Goal: Information Seeking & Learning: Compare options

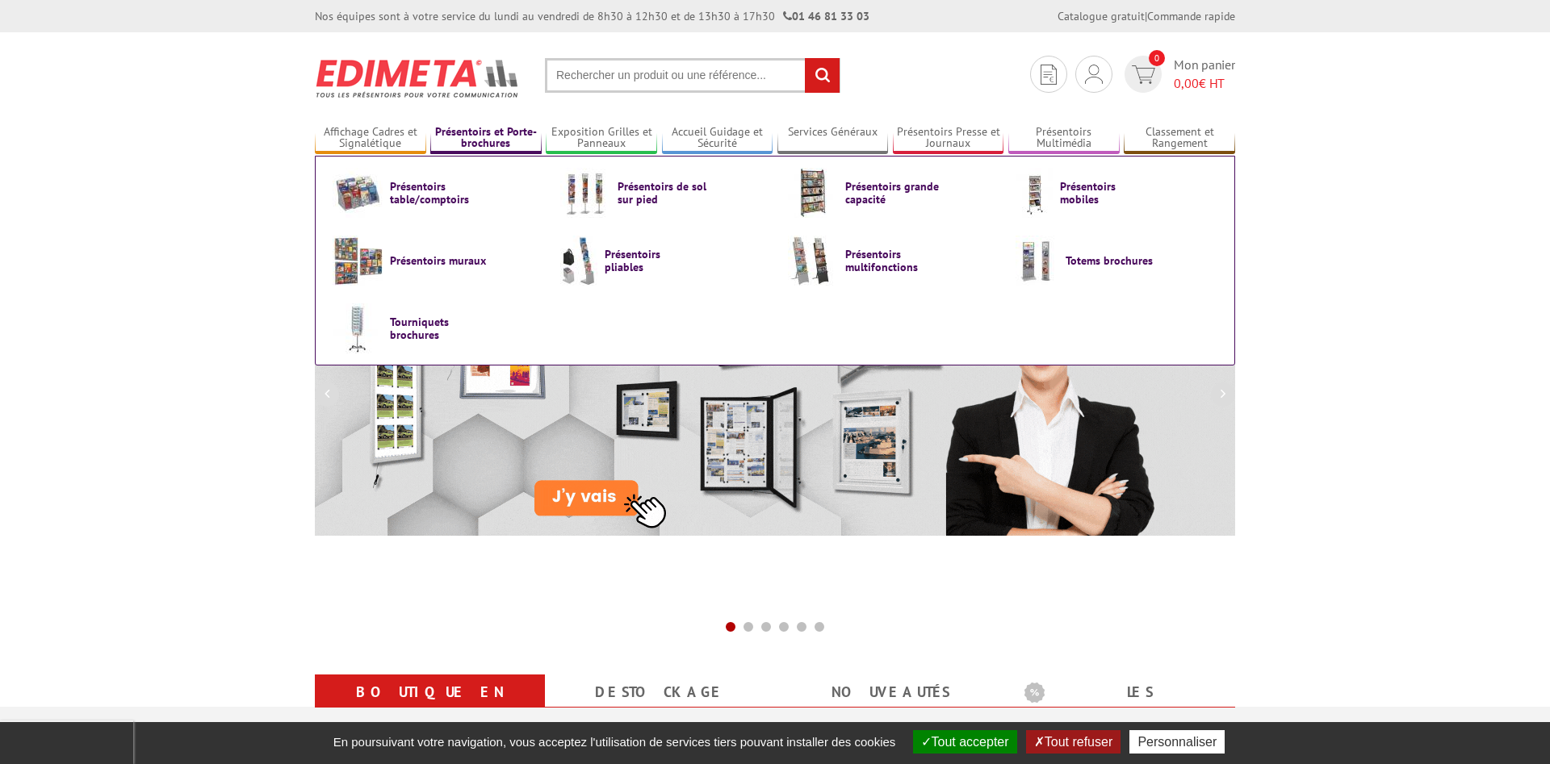
click at [483, 140] on link "Présentoirs et Porte-brochures" at bounding box center [485, 138] width 111 height 27
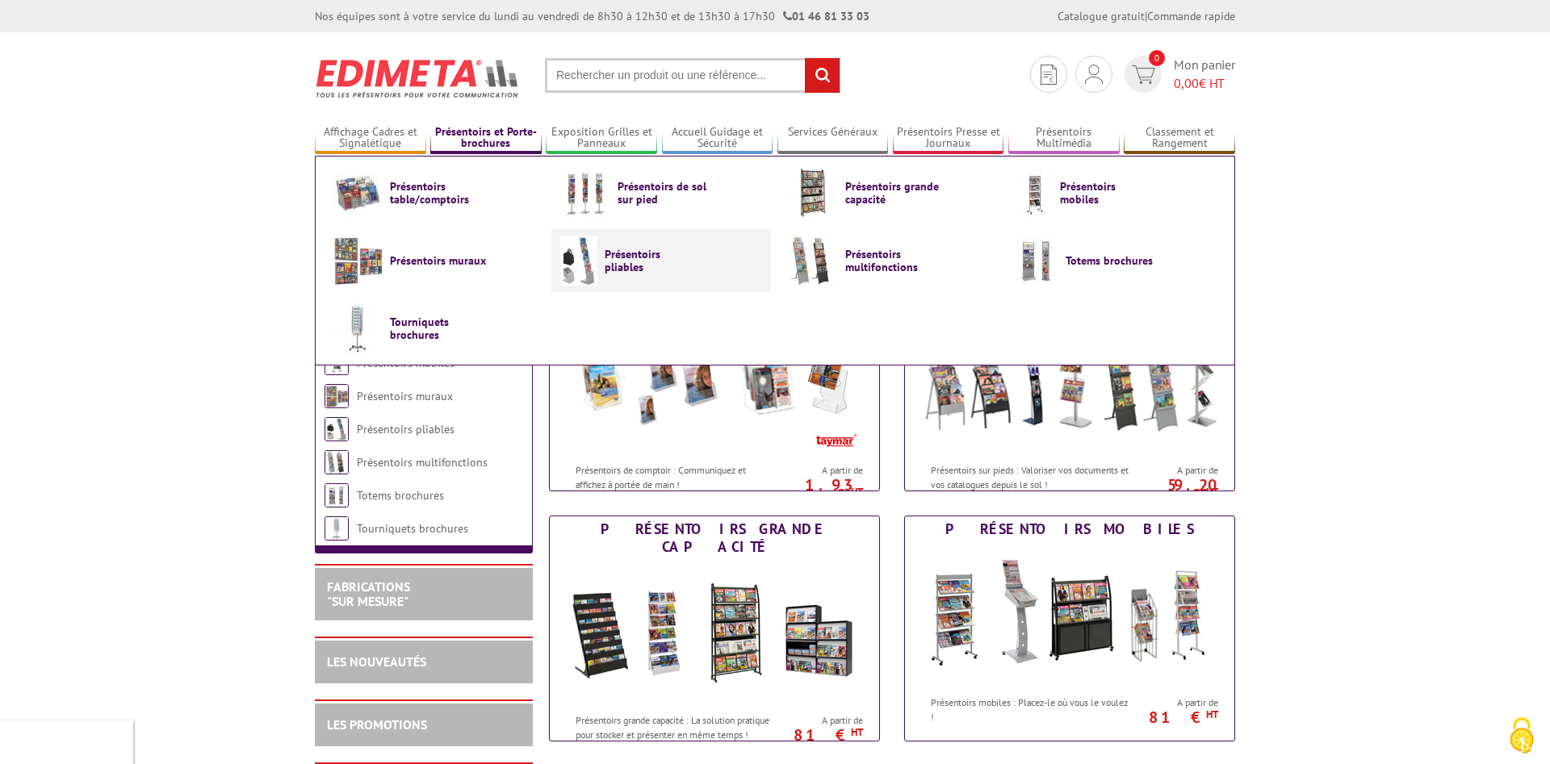
click at [688, 260] on span "Présentoirs pliables" at bounding box center [653, 261] width 97 height 26
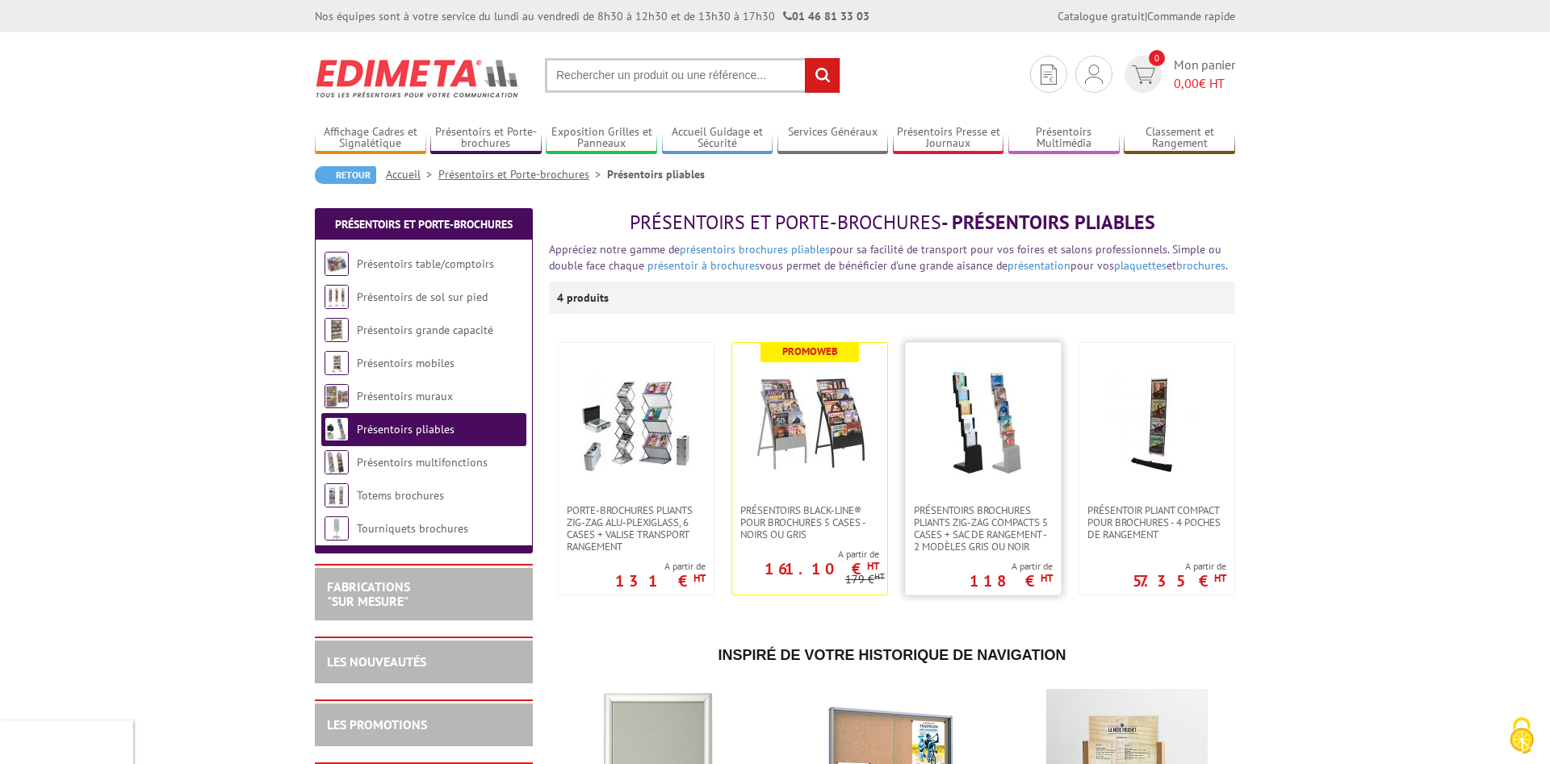
click at [994, 411] on img at bounding box center [983, 423] width 113 height 113
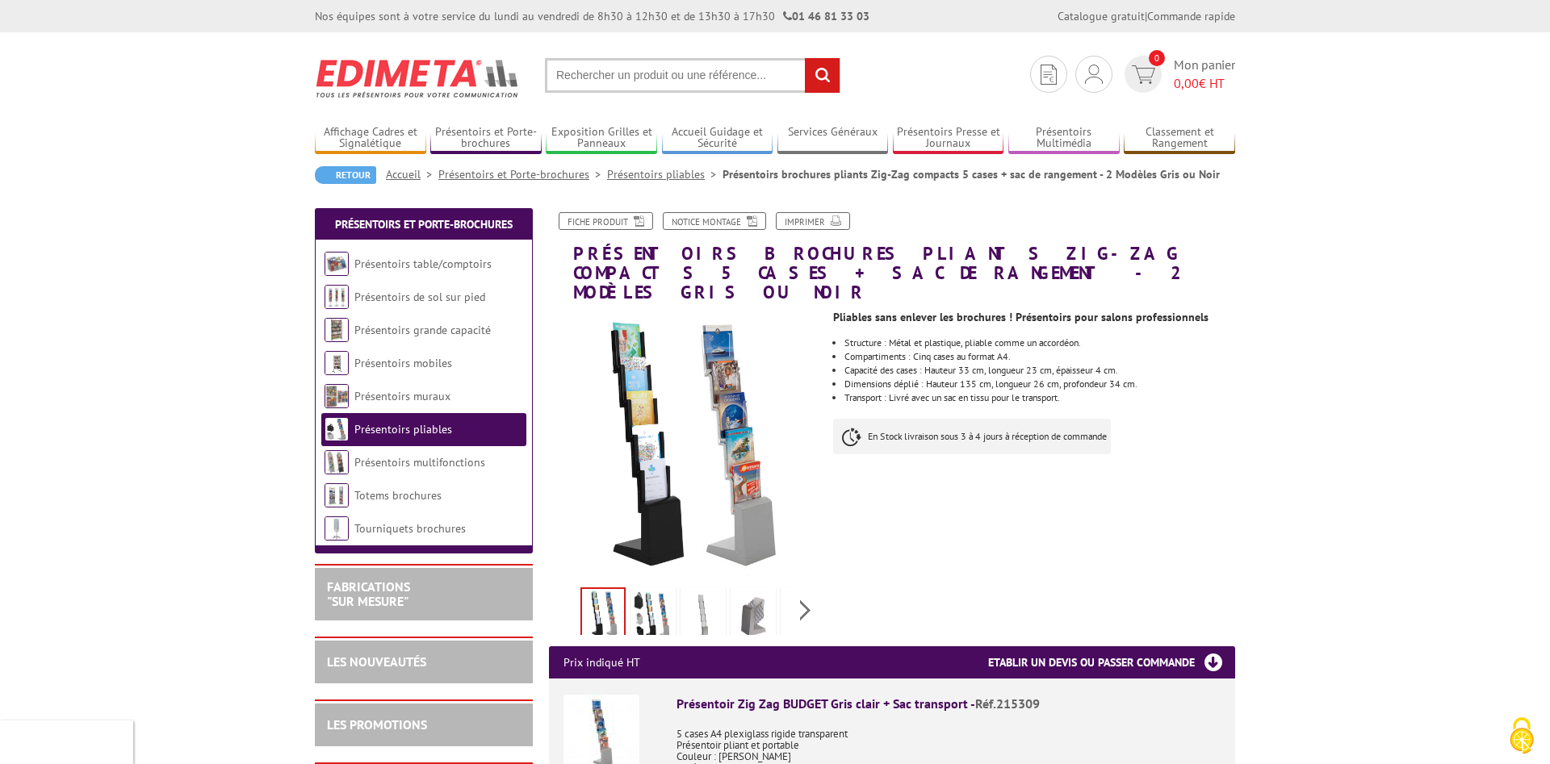
click at [651, 593] on img at bounding box center [653, 616] width 39 height 50
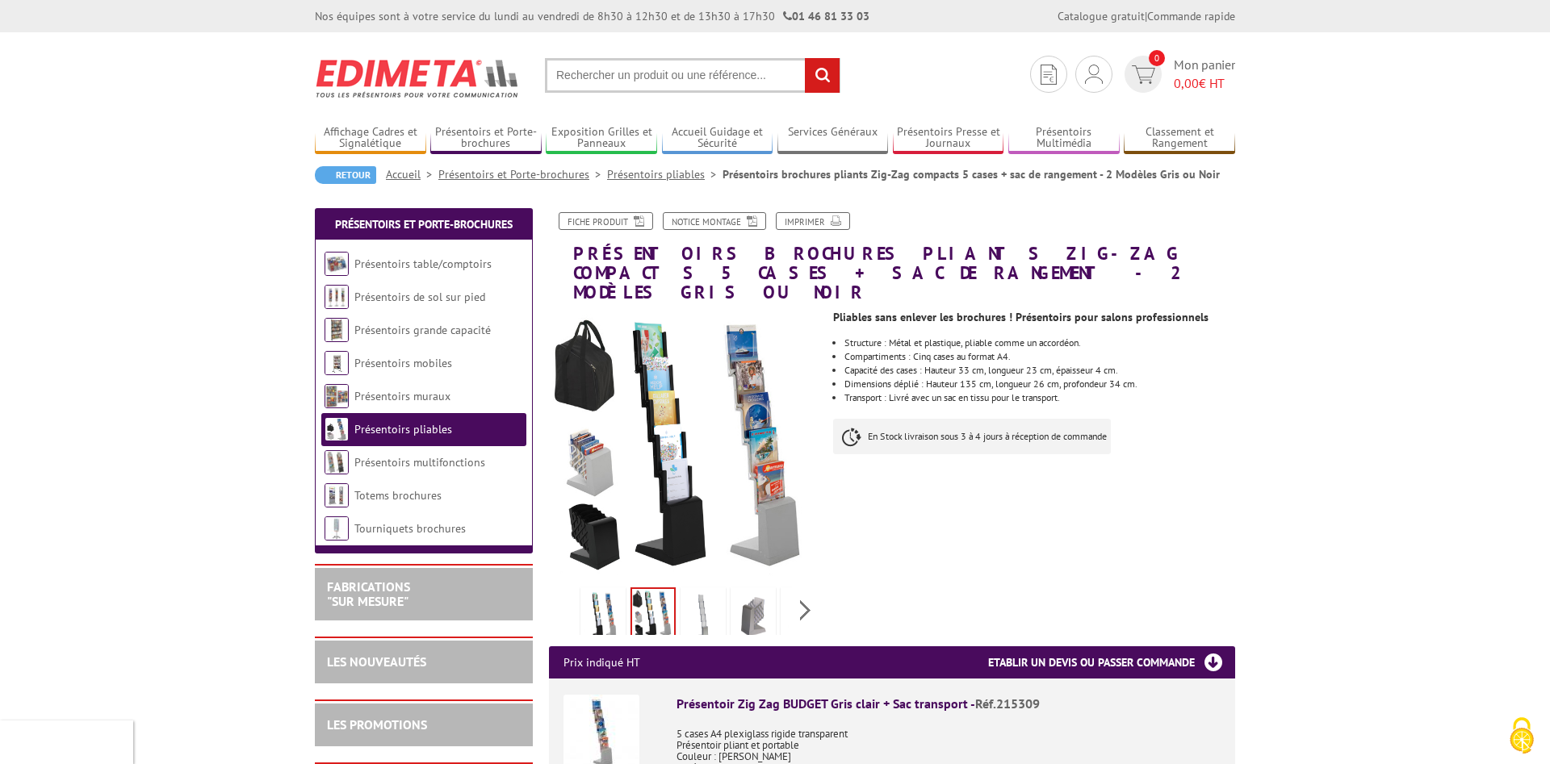
click at [587, 591] on img at bounding box center [603, 616] width 39 height 50
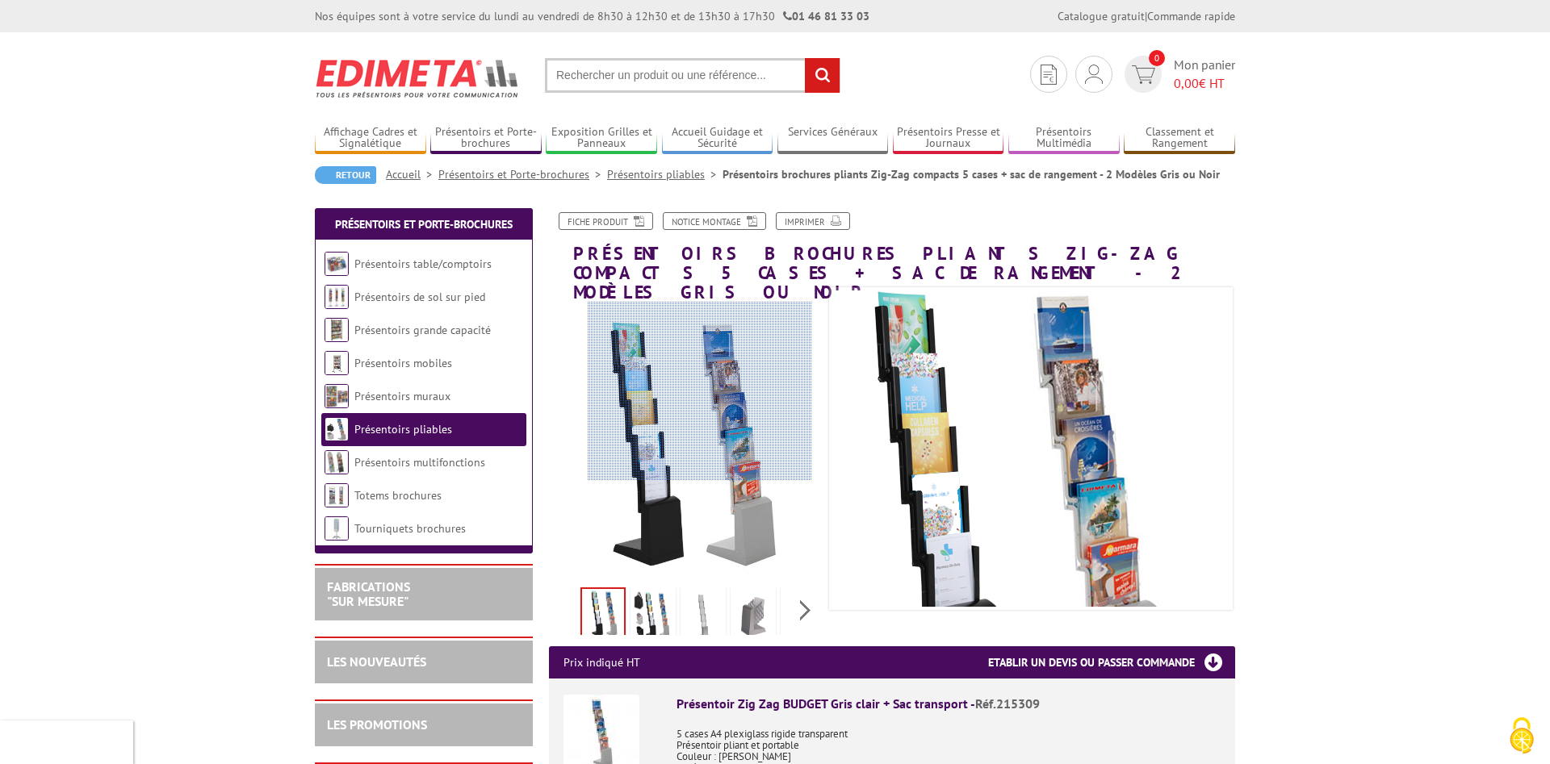
click at [700, 391] on div at bounding box center [700, 391] width 225 height 179
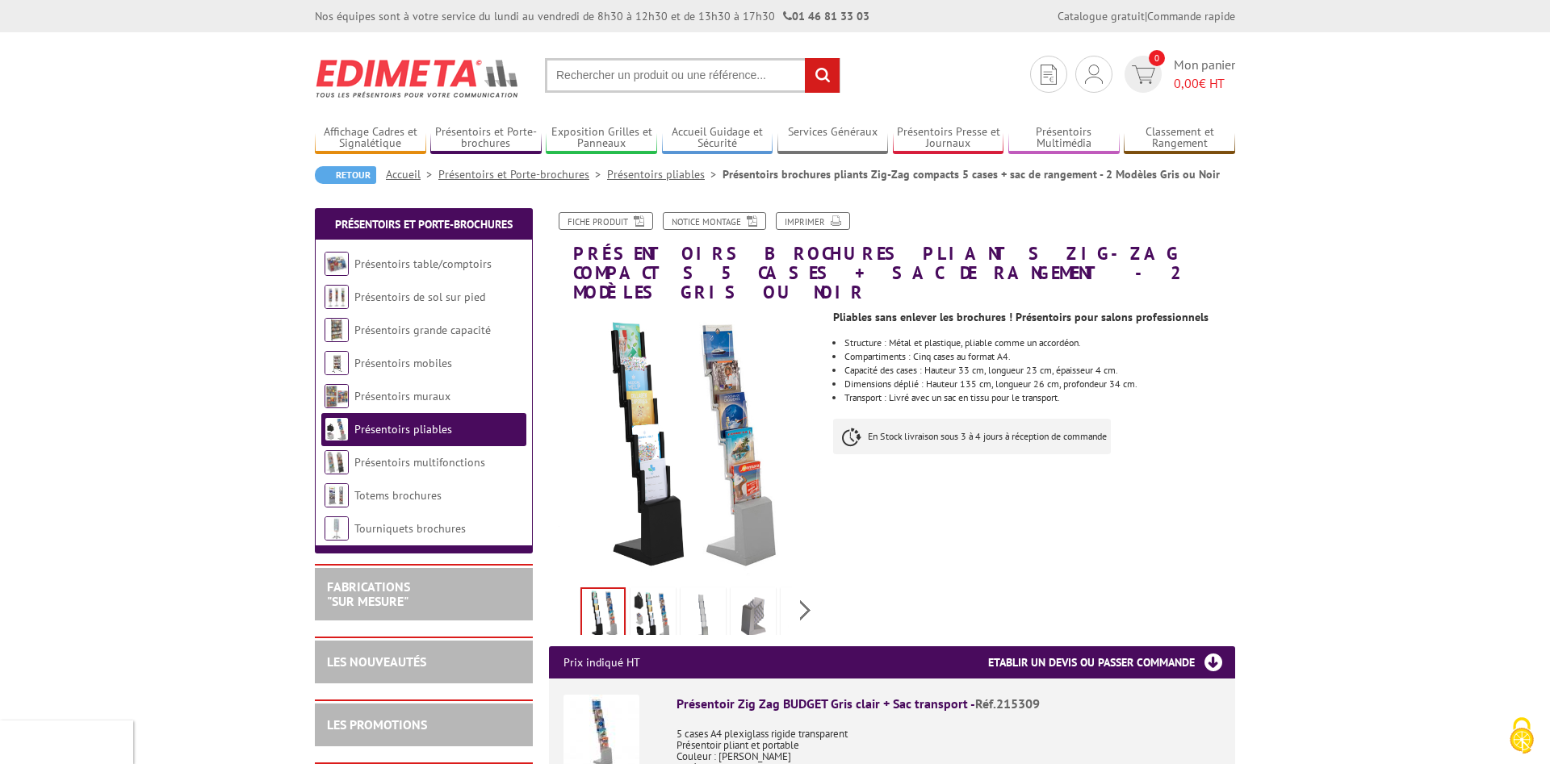
click at [701, 607] on img at bounding box center [703, 616] width 39 height 50
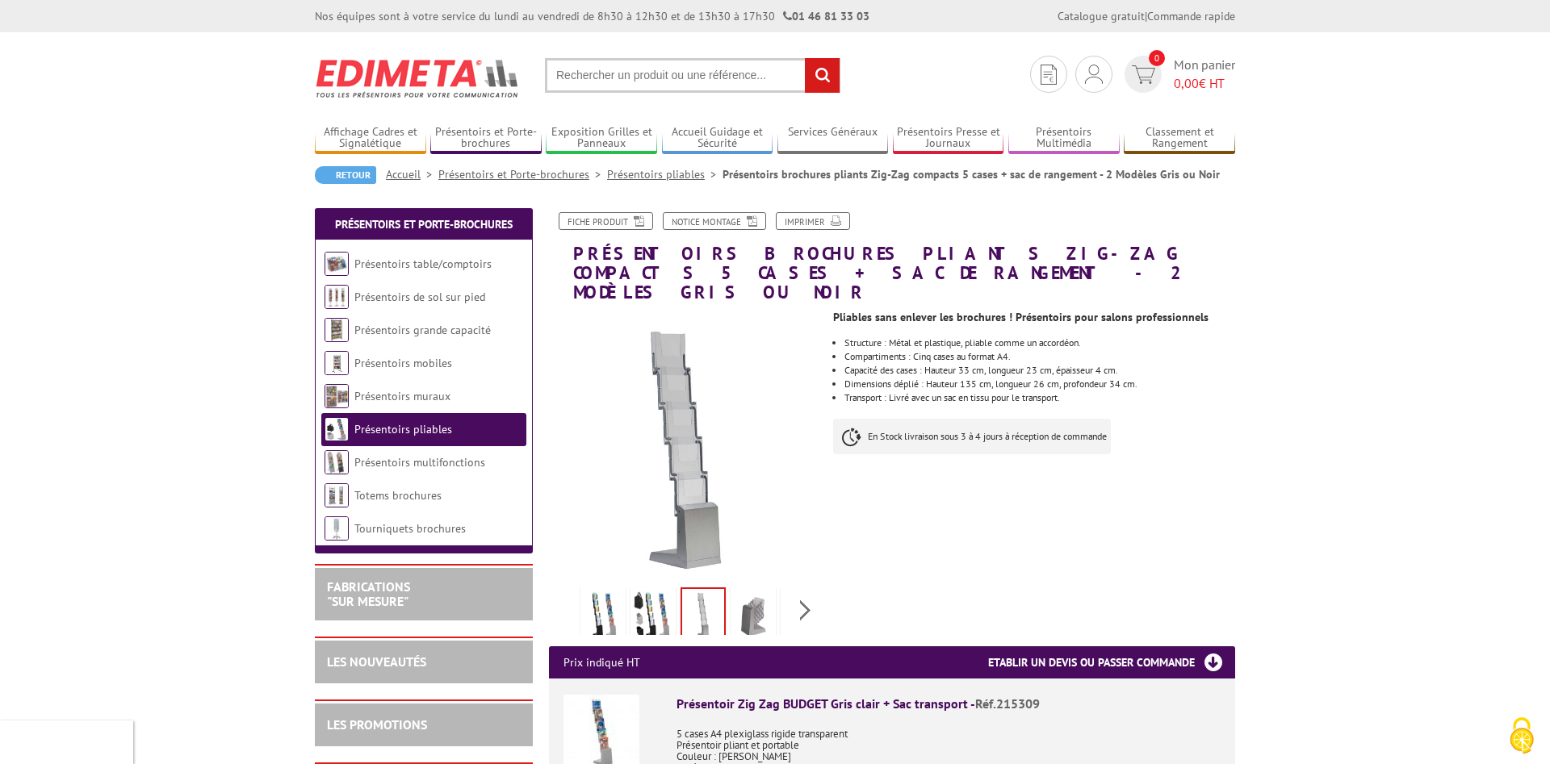
click at [756, 602] on img at bounding box center [753, 616] width 39 height 50
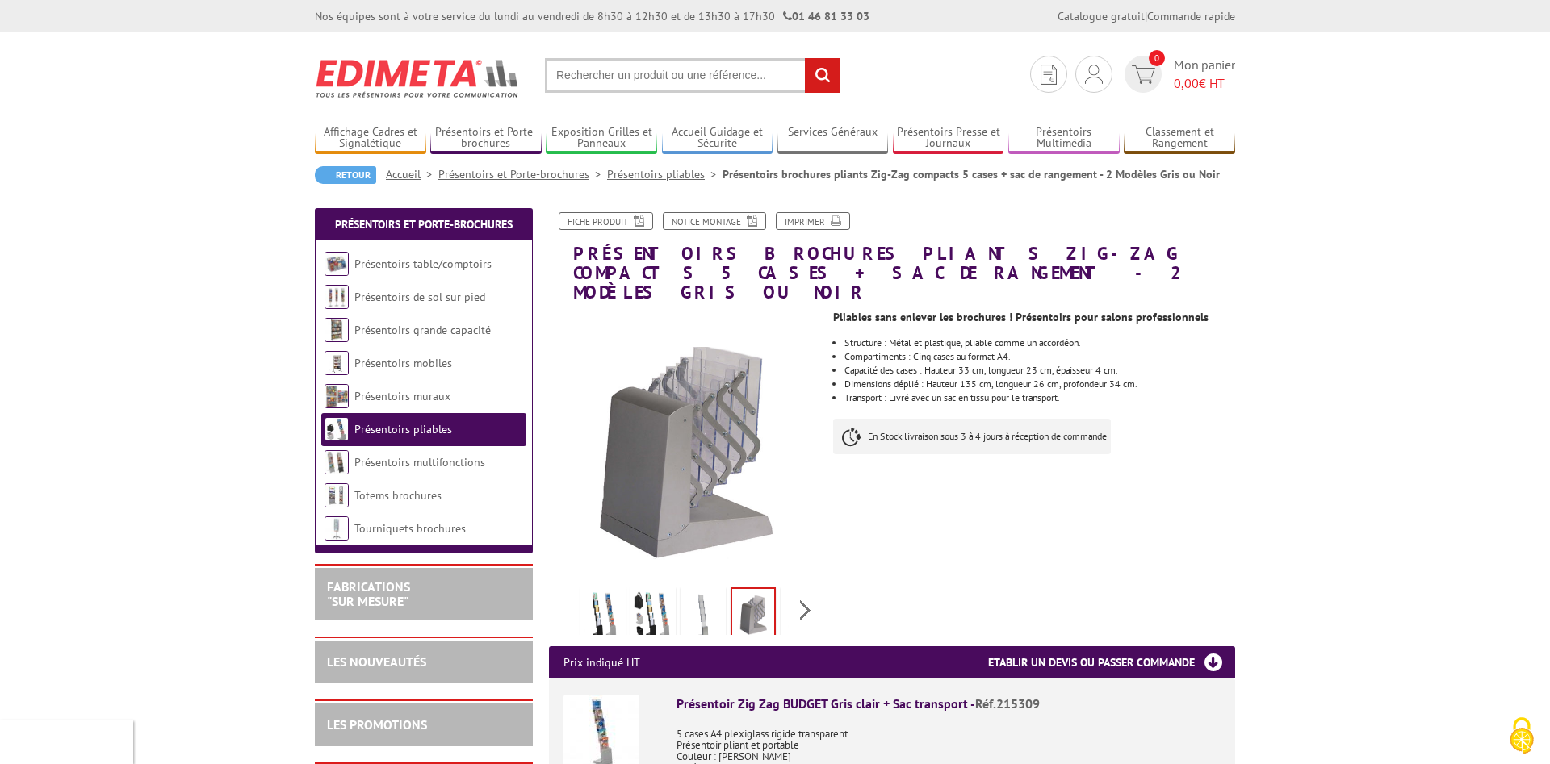
click at [641, 605] on img at bounding box center [653, 616] width 39 height 50
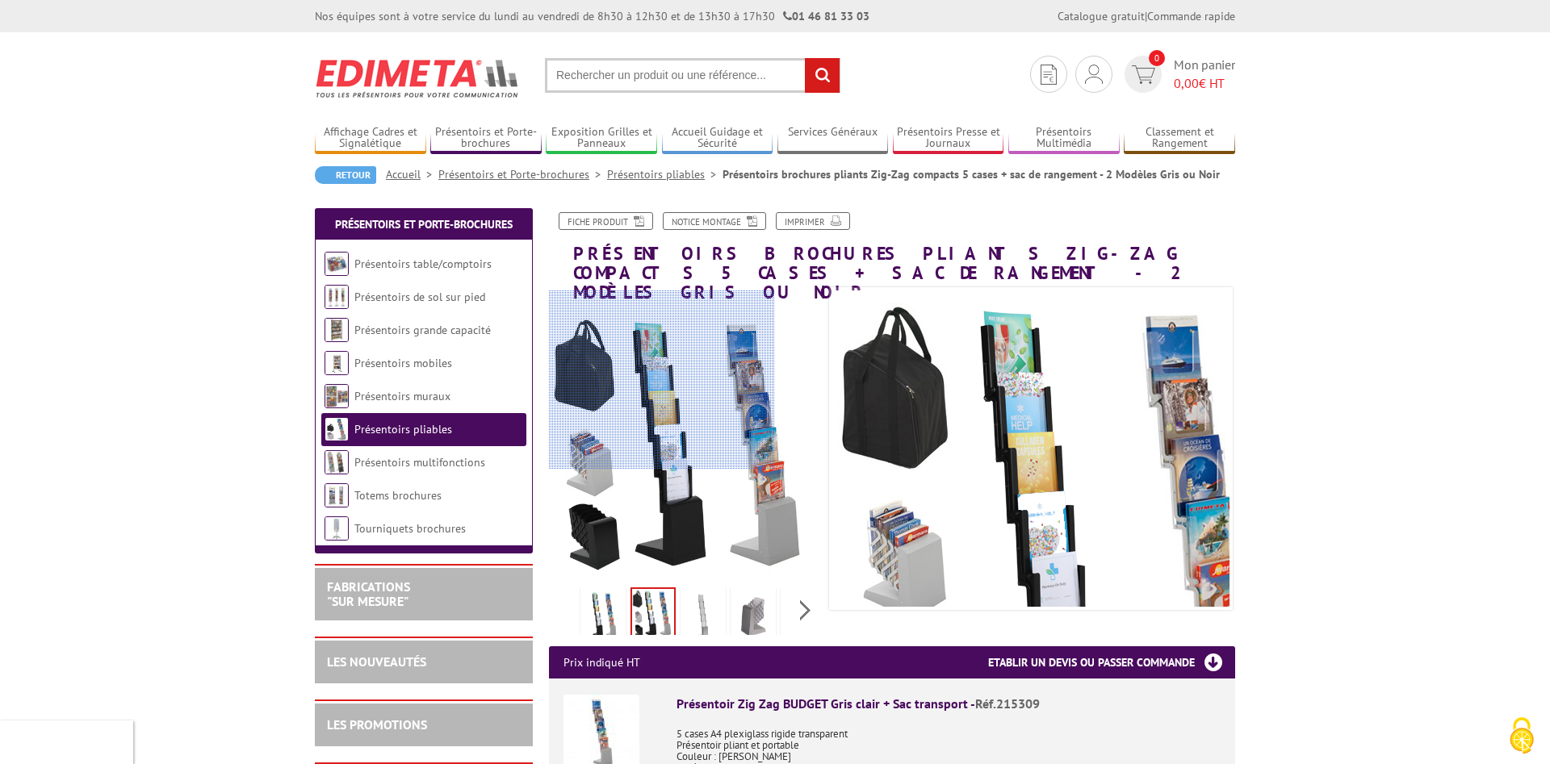
click at [551, 295] on div at bounding box center [661, 380] width 225 height 179
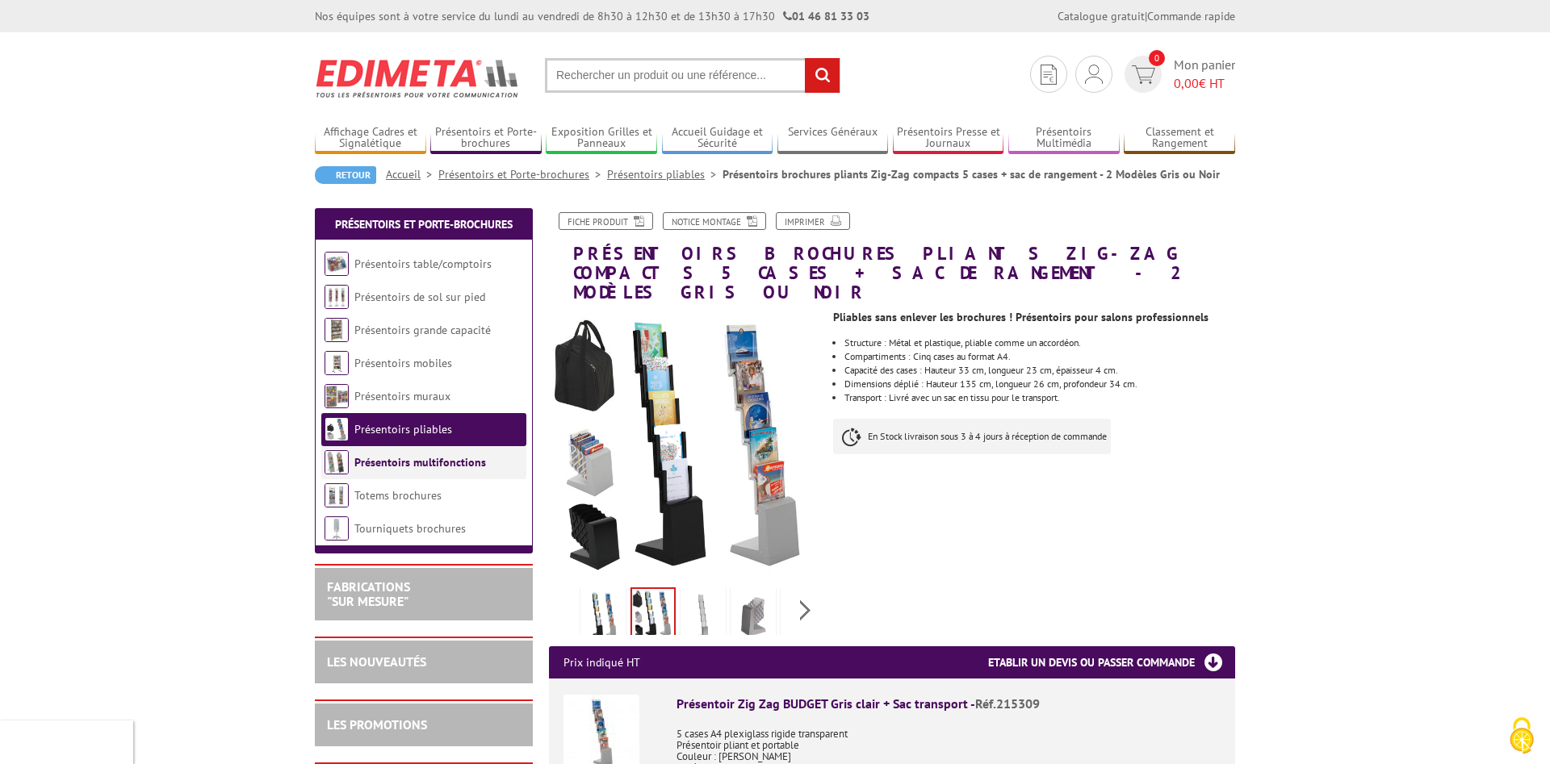
click at [322, 461] on li "Présentoirs multifonctions" at bounding box center [423, 462] width 205 height 33
click at [391, 469] on link "Présentoirs multifonctions" at bounding box center [420, 462] width 132 height 15
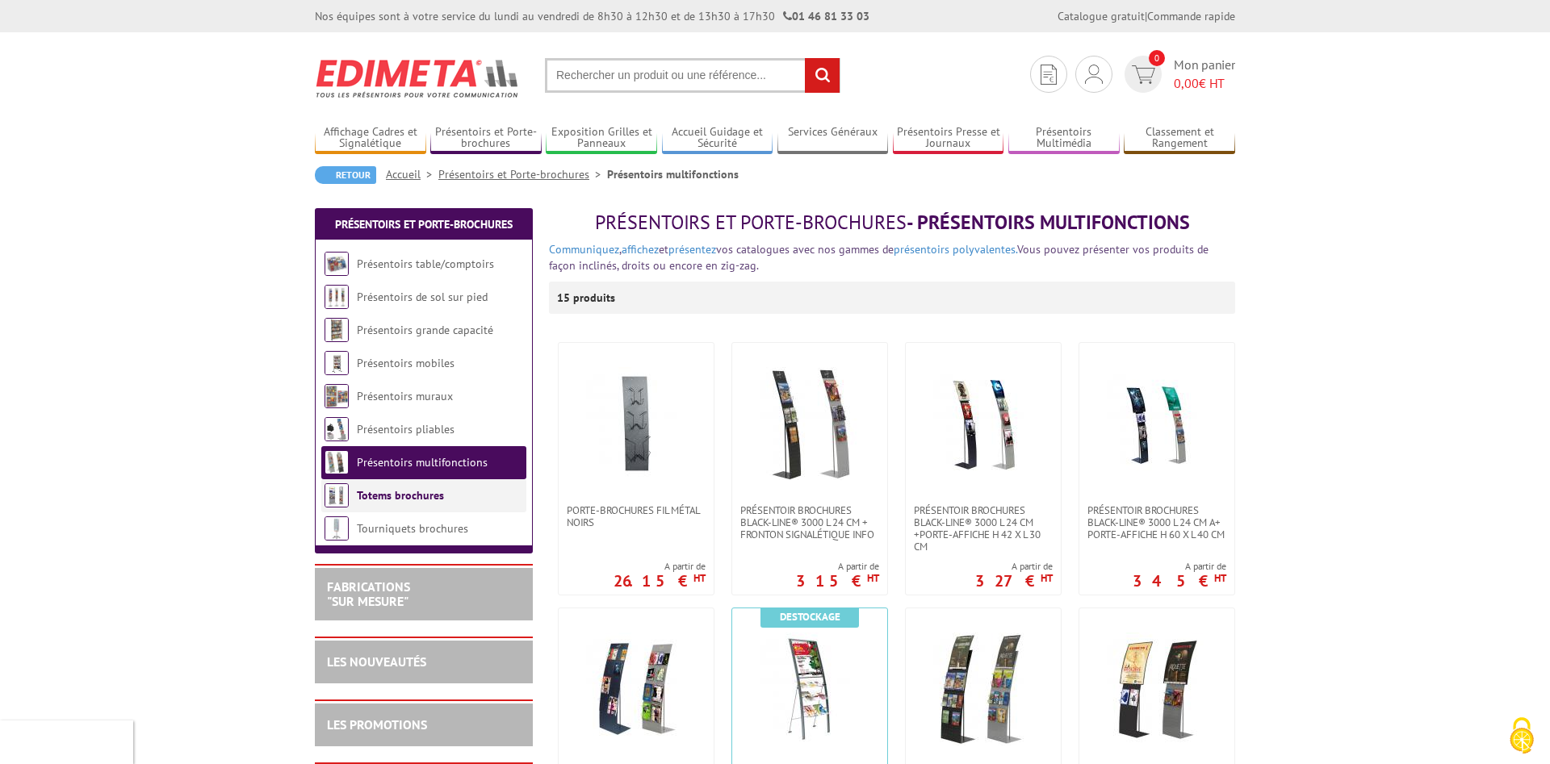
click at [398, 493] on link "Totems brochures" at bounding box center [400, 495] width 87 height 15
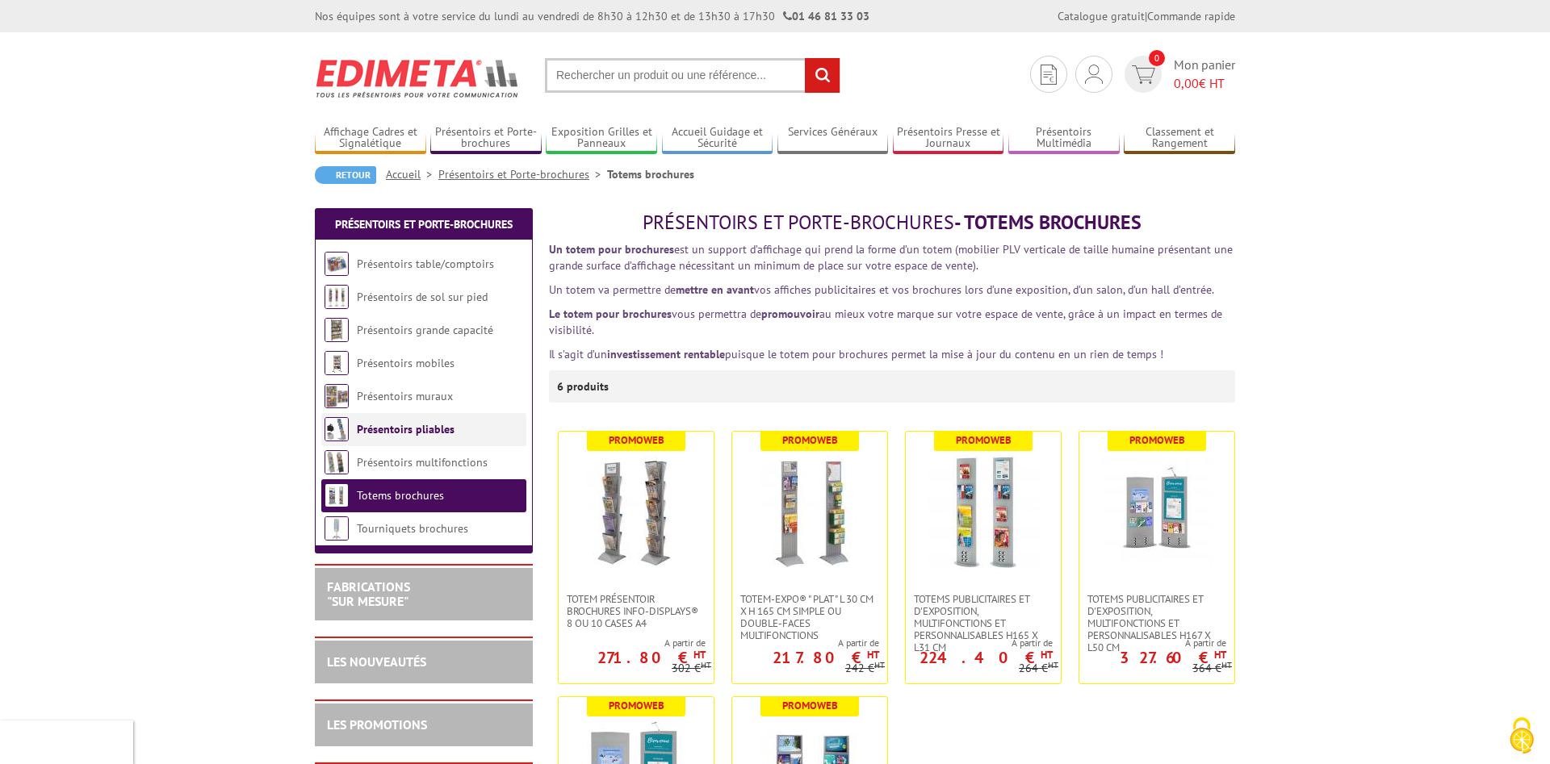
click at [423, 434] on link "Présentoirs pliables" at bounding box center [406, 429] width 98 height 15
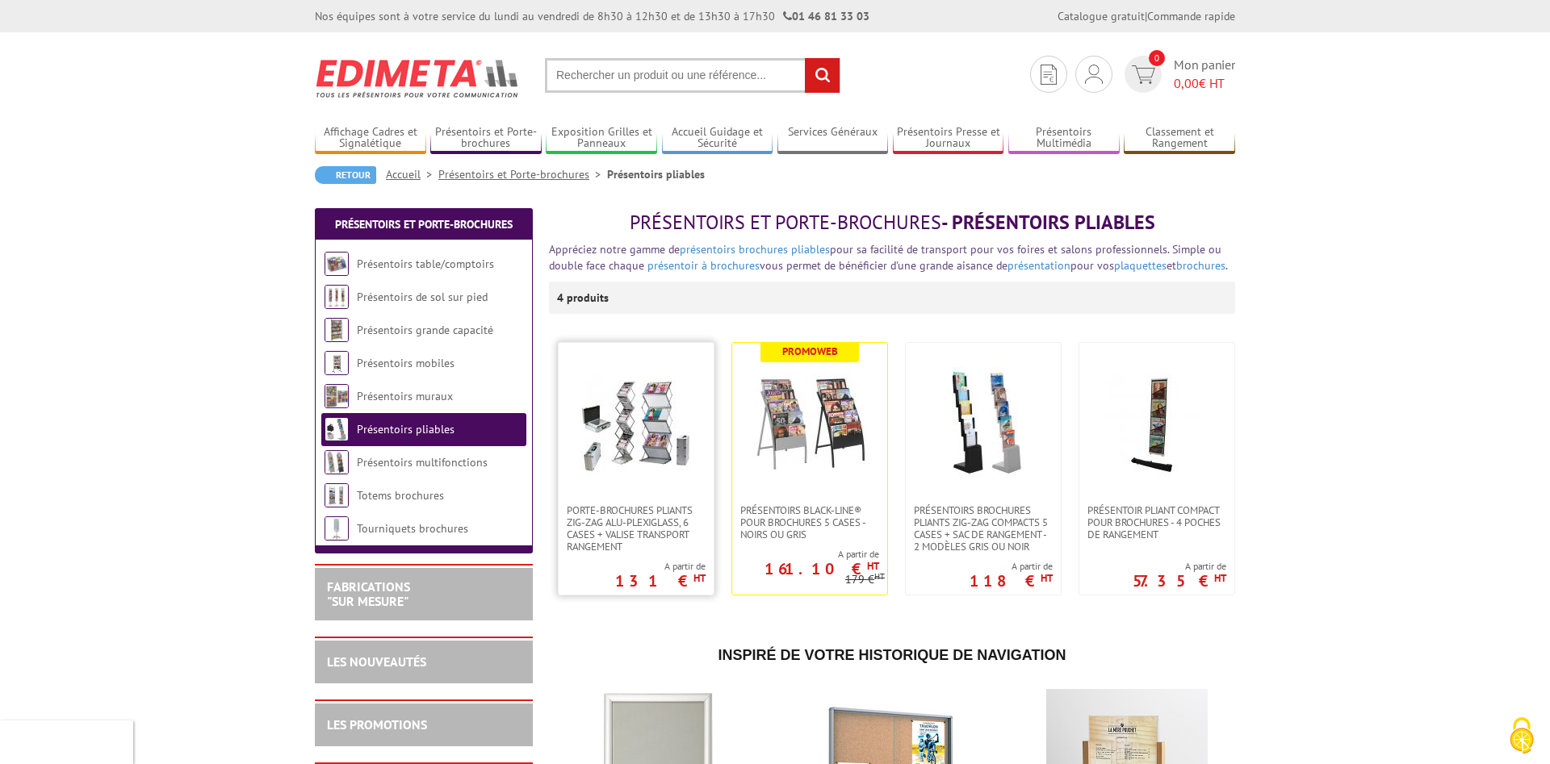
click at [631, 384] on img at bounding box center [636, 423] width 113 height 113
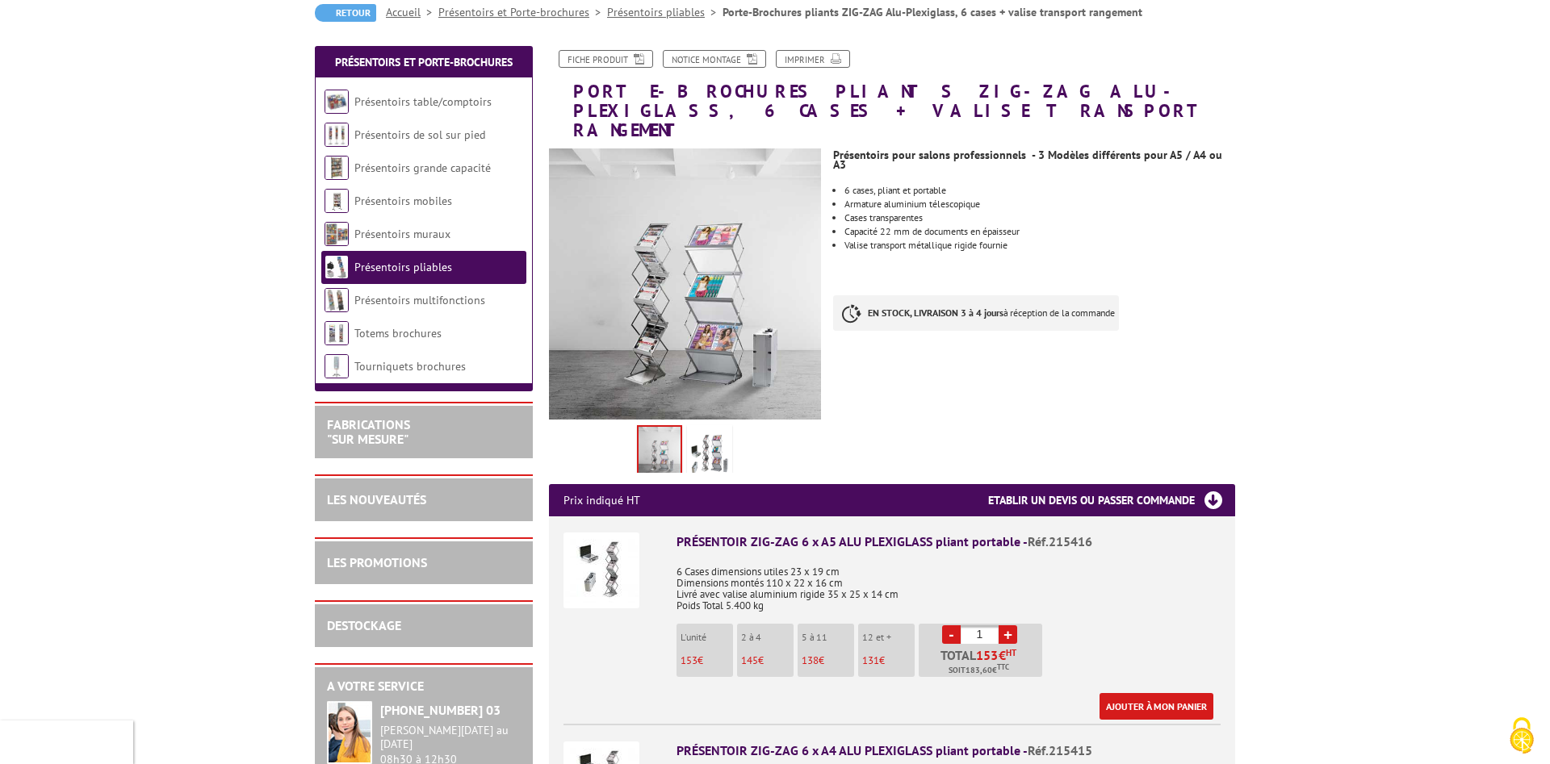
scroll to position [165, 0]
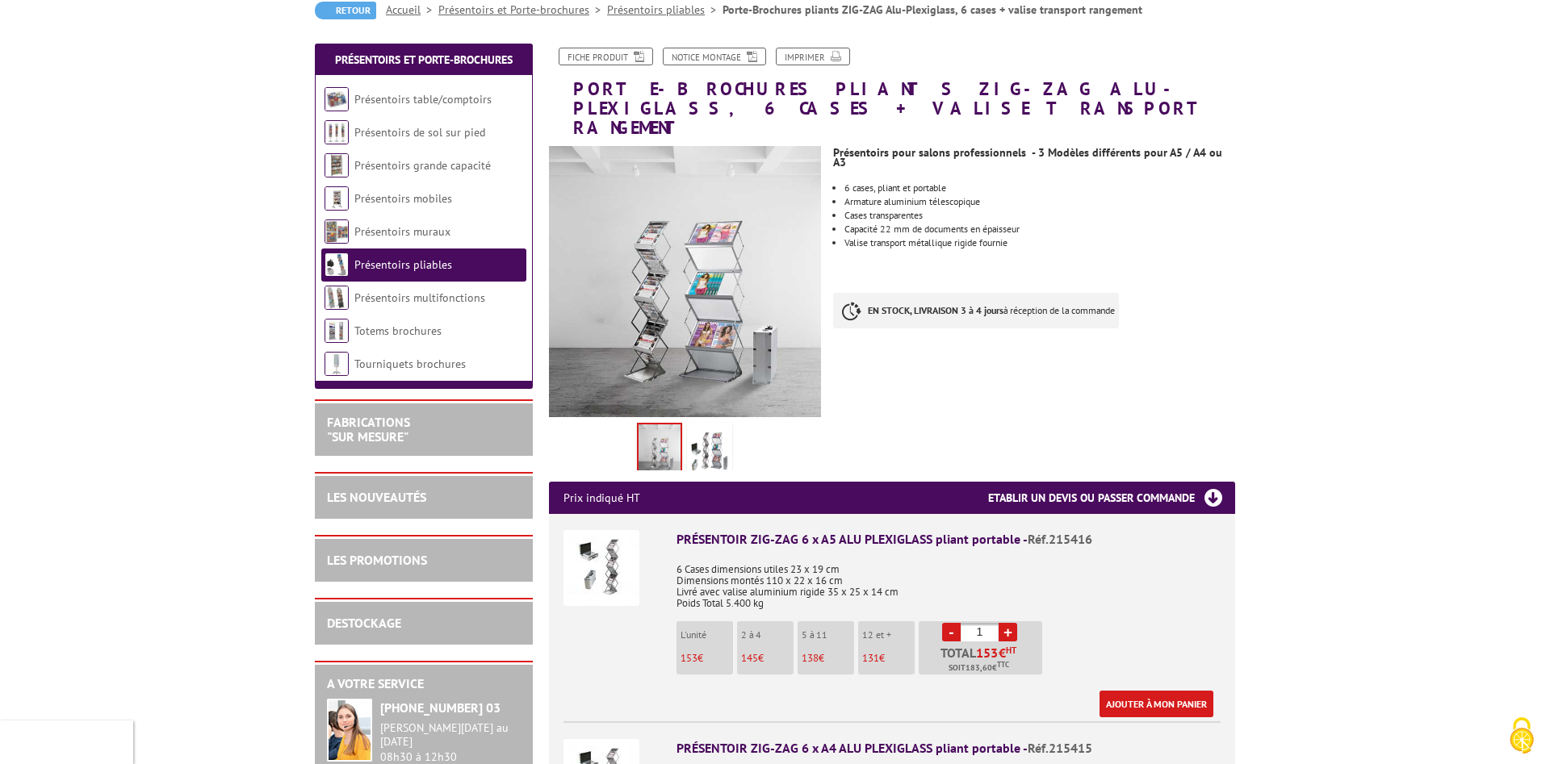
click at [634, 309] on img at bounding box center [685, 282] width 272 height 272
click at [587, 531] on img at bounding box center [601, 568] width 76 height 76
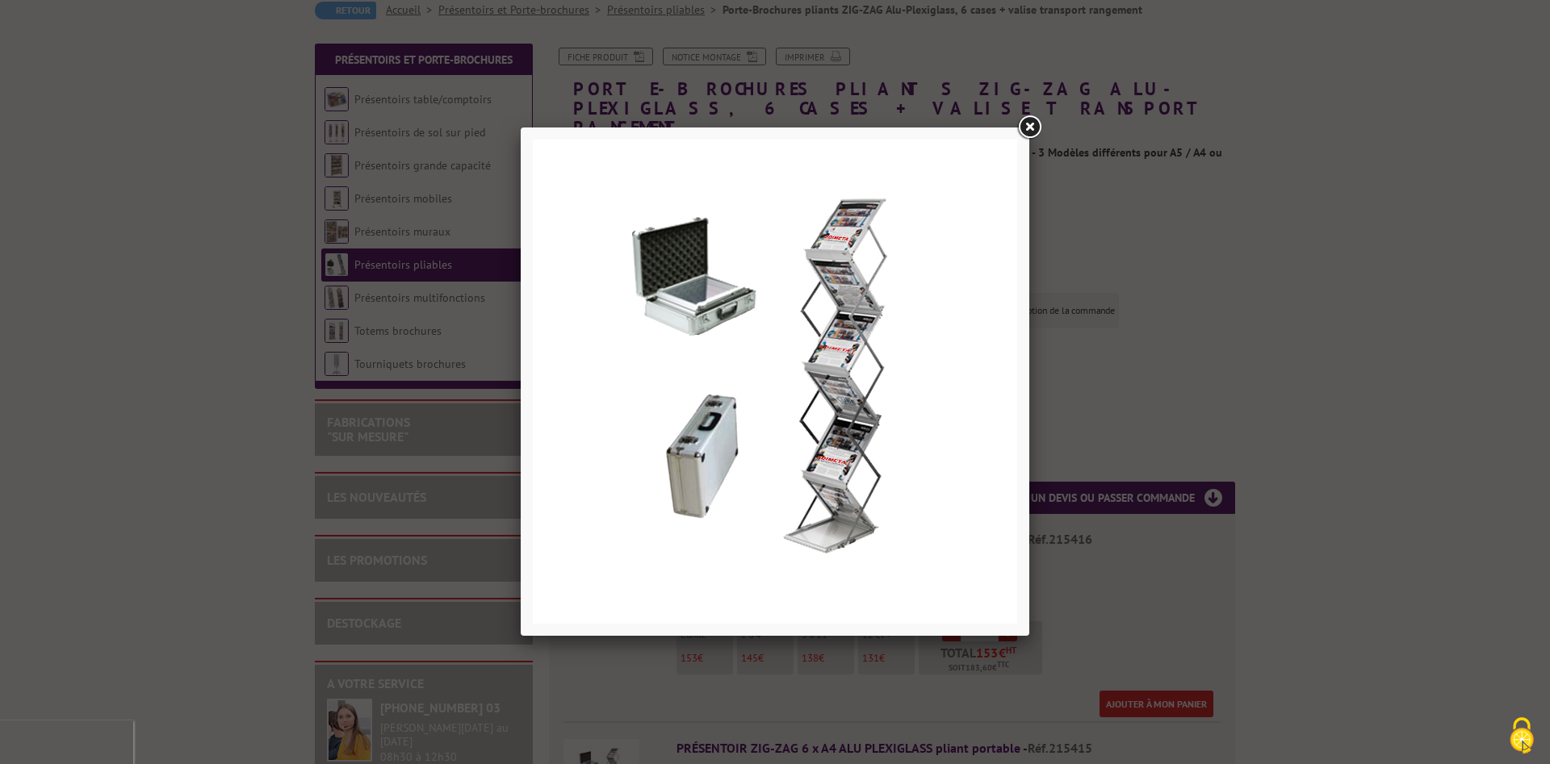
click at [1030, 126] on link at bounding box center [1029, 127] width 29 height 29
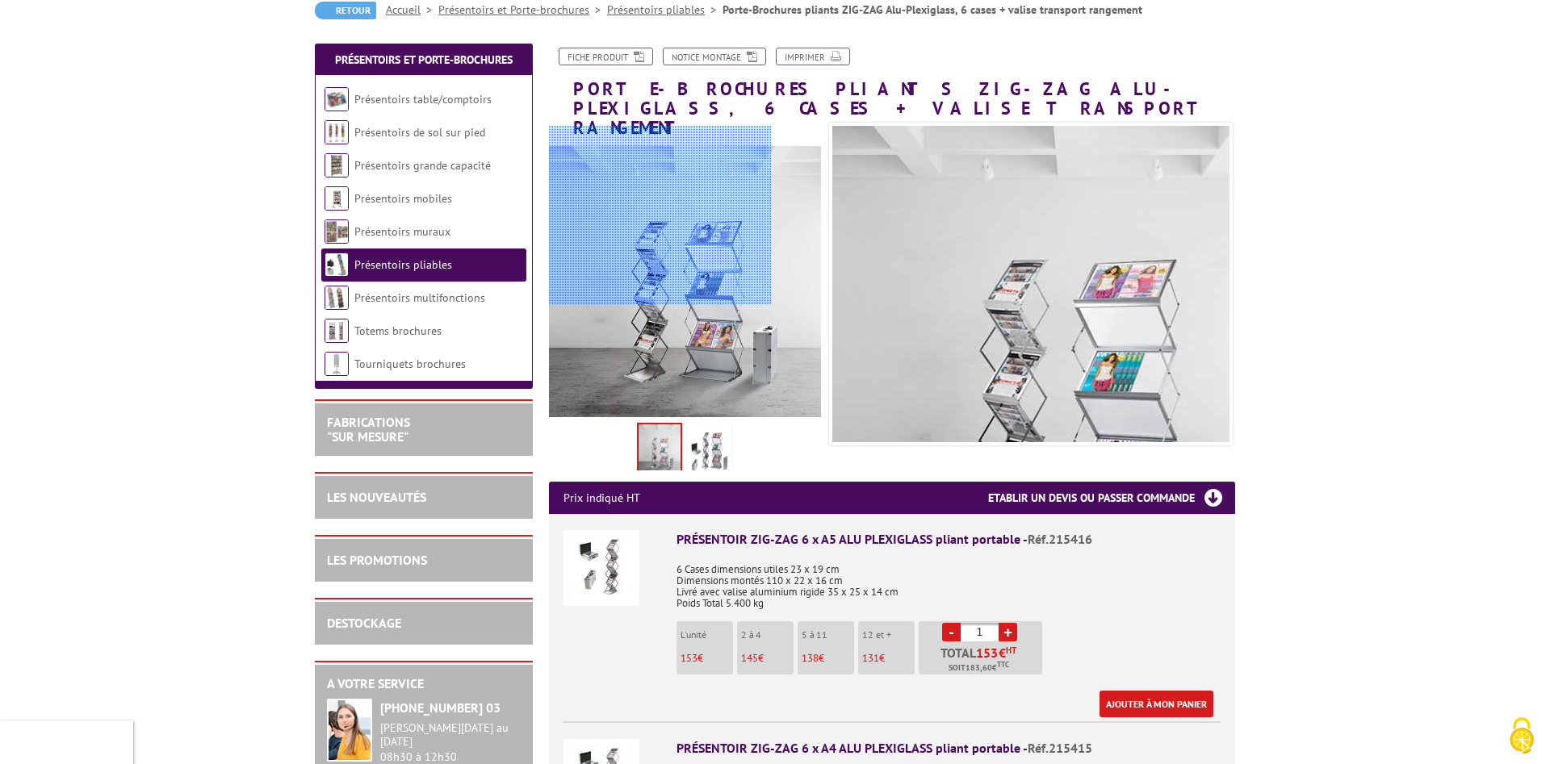
click at [644, 211] on div at bounding box center [660, 215] width 223 height 178
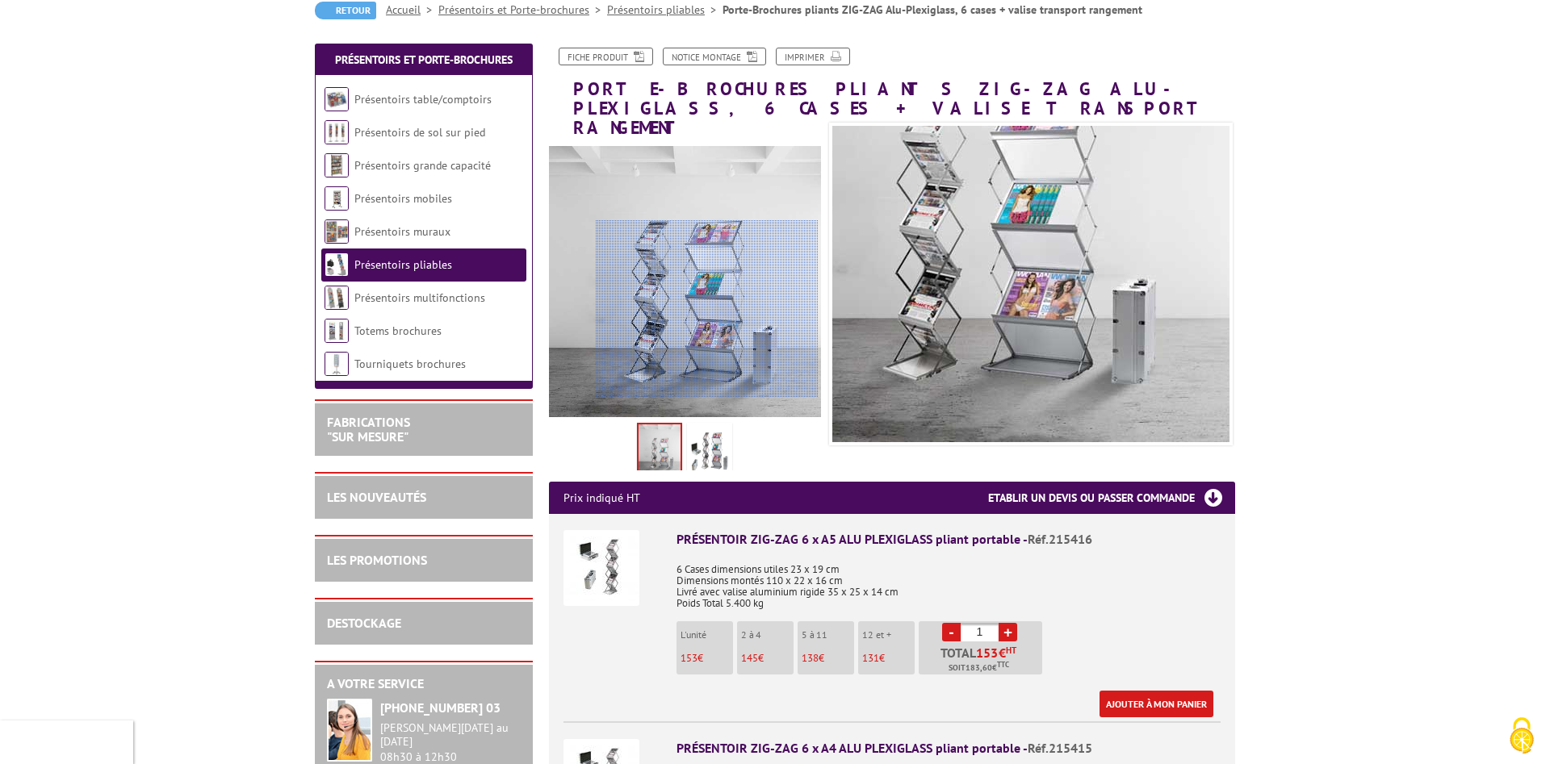
click at [707, 313] on div at bounding box center [707, 309] width 223 height 178
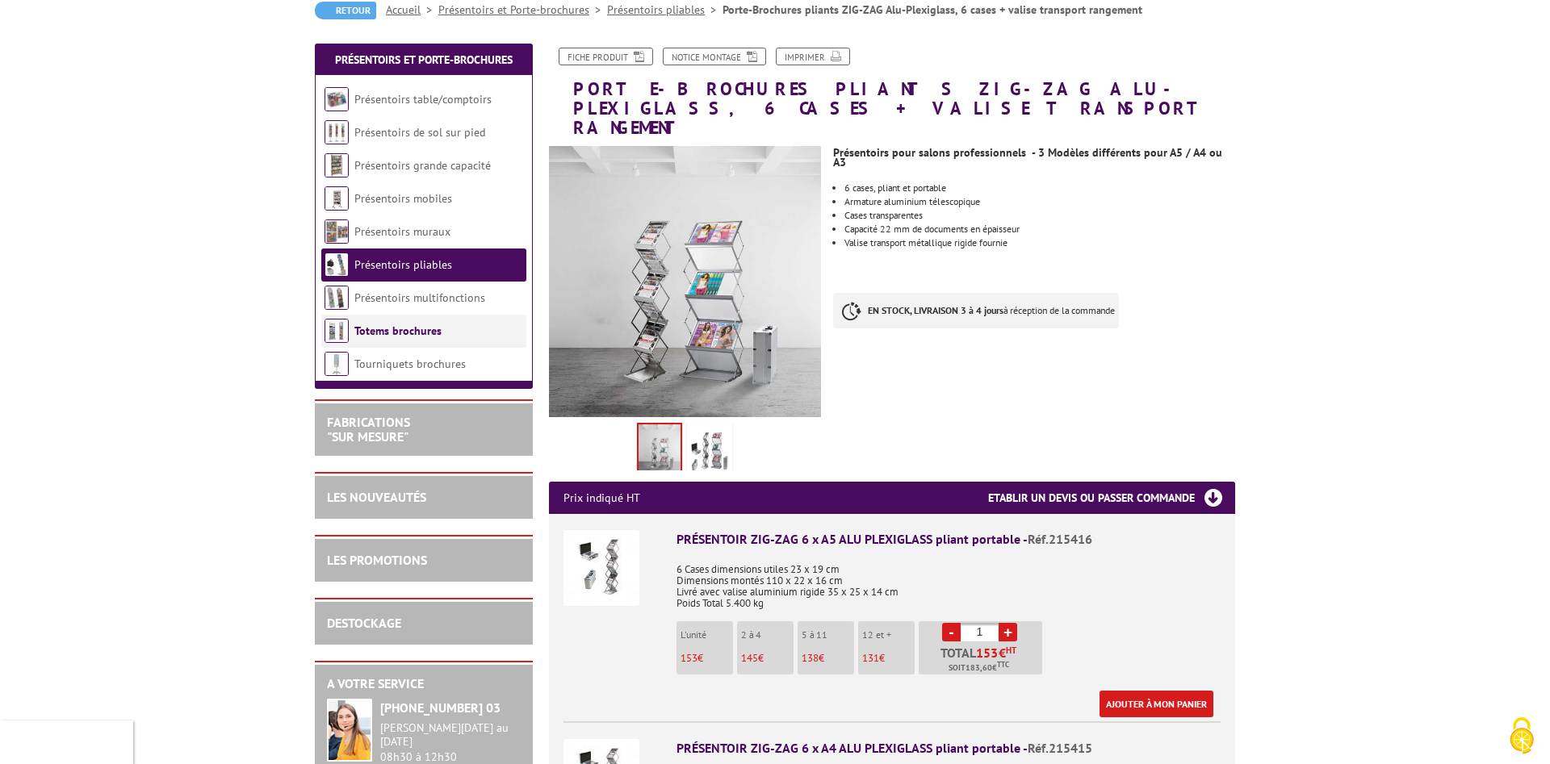
click at [427, 335] on link "Totems brochures" at bounding box center [397, 331] width 87 height 15
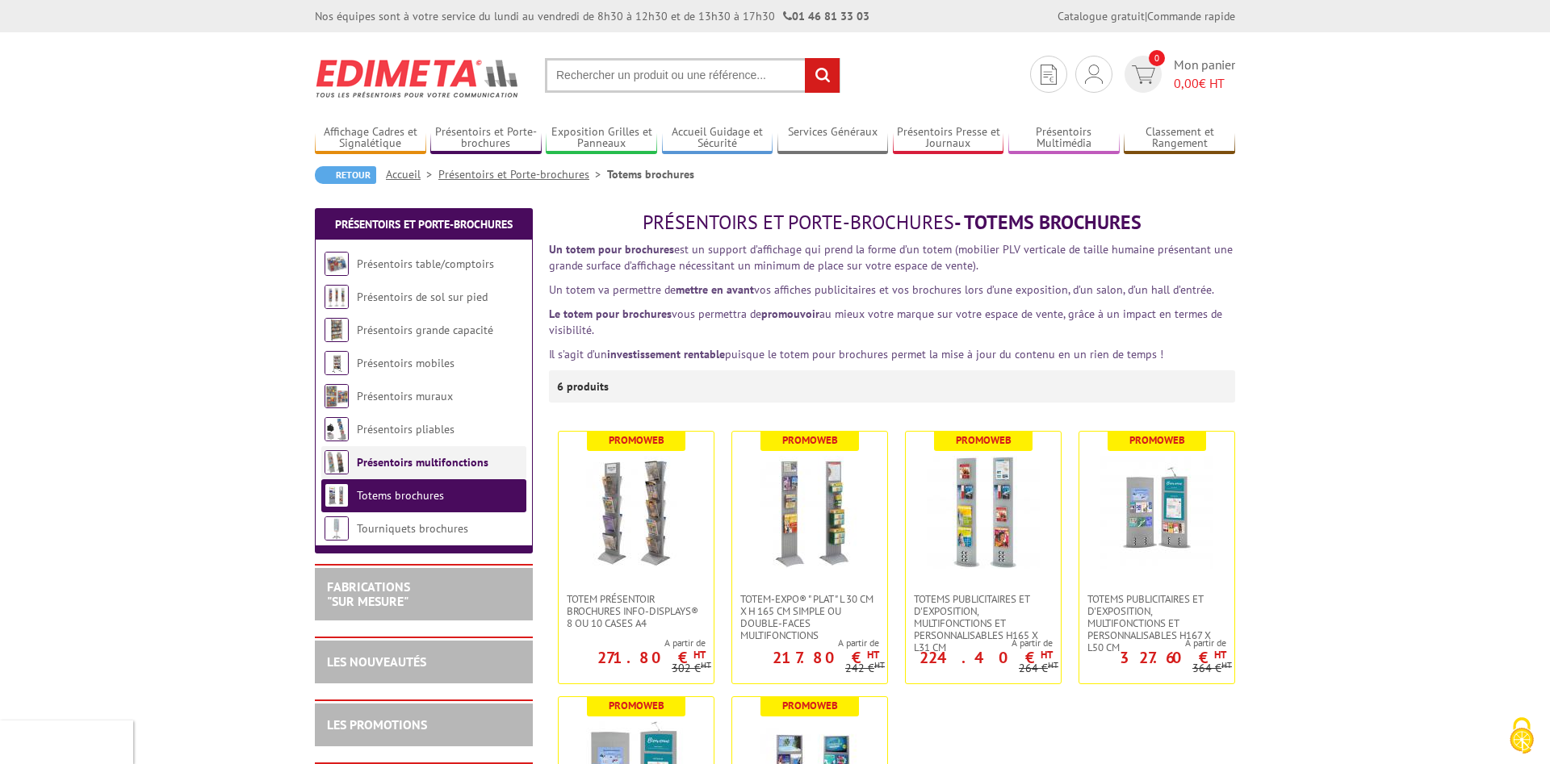
click at [446, 462] on link "Présentoirs multifonctions" at bounding box center [423, 462] width 132 height 15
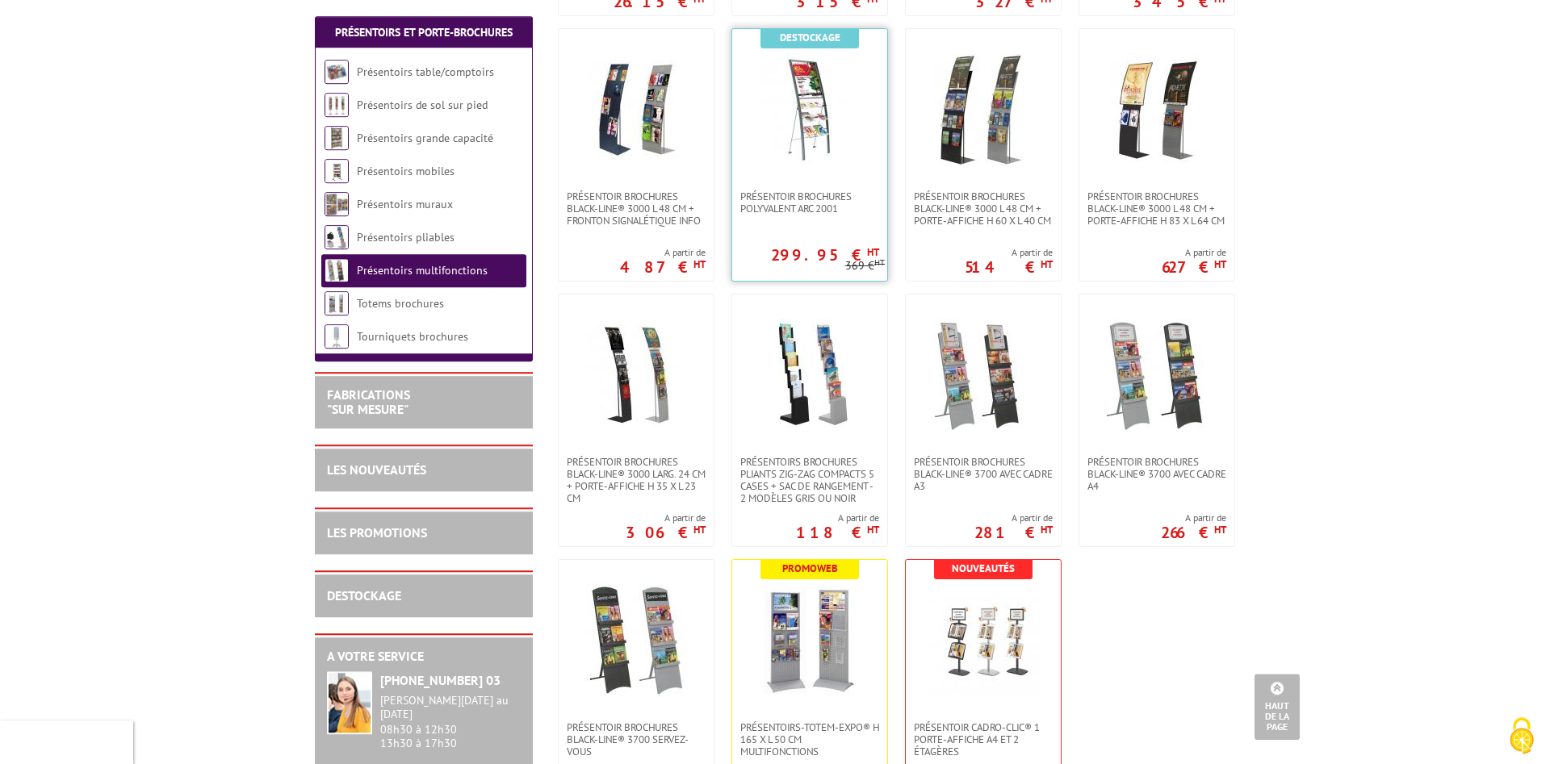
scroll to position [659, 0]
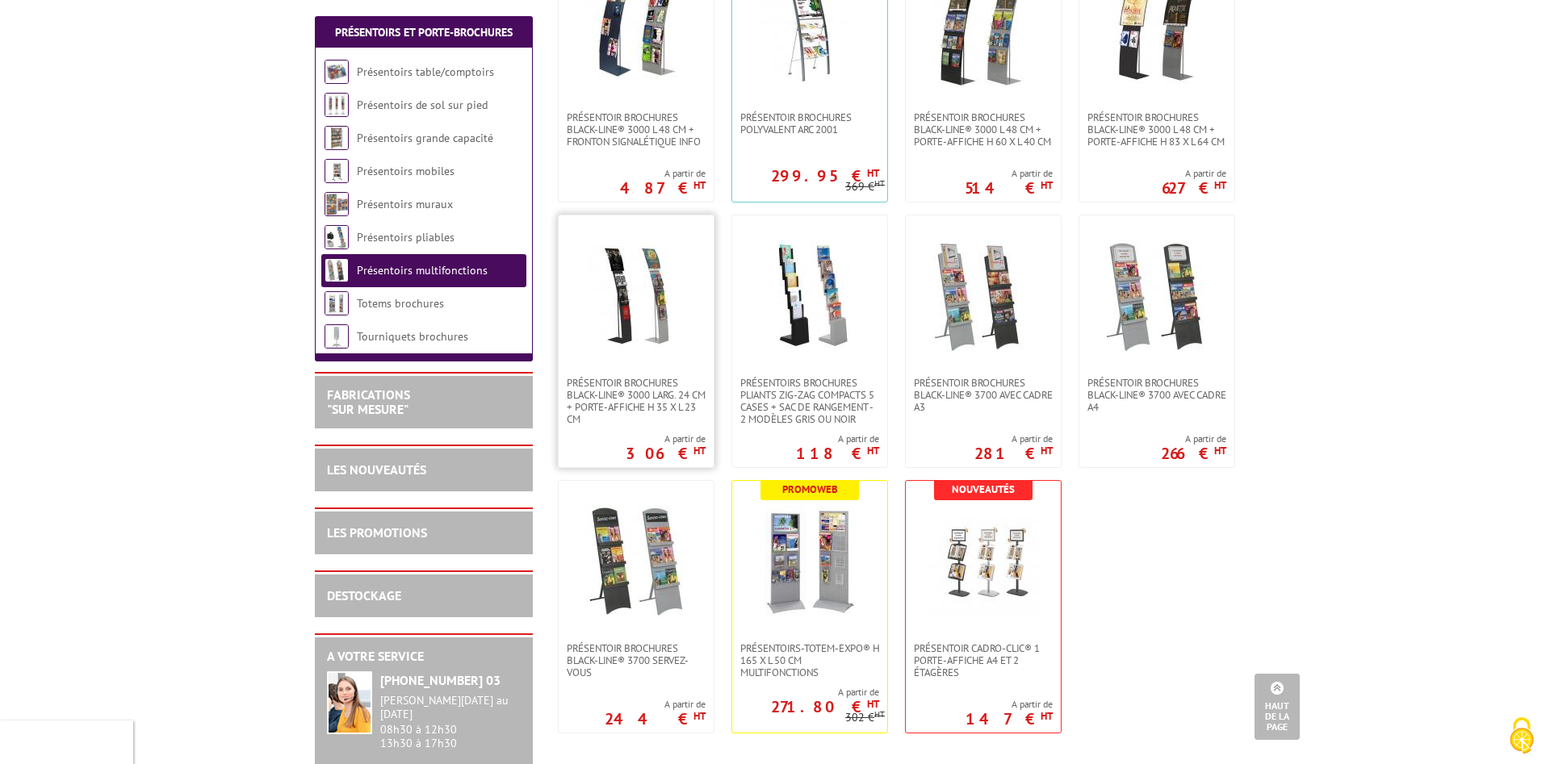
click at [607, 300] on img at bounding box center [636, 296] width 113 height 113
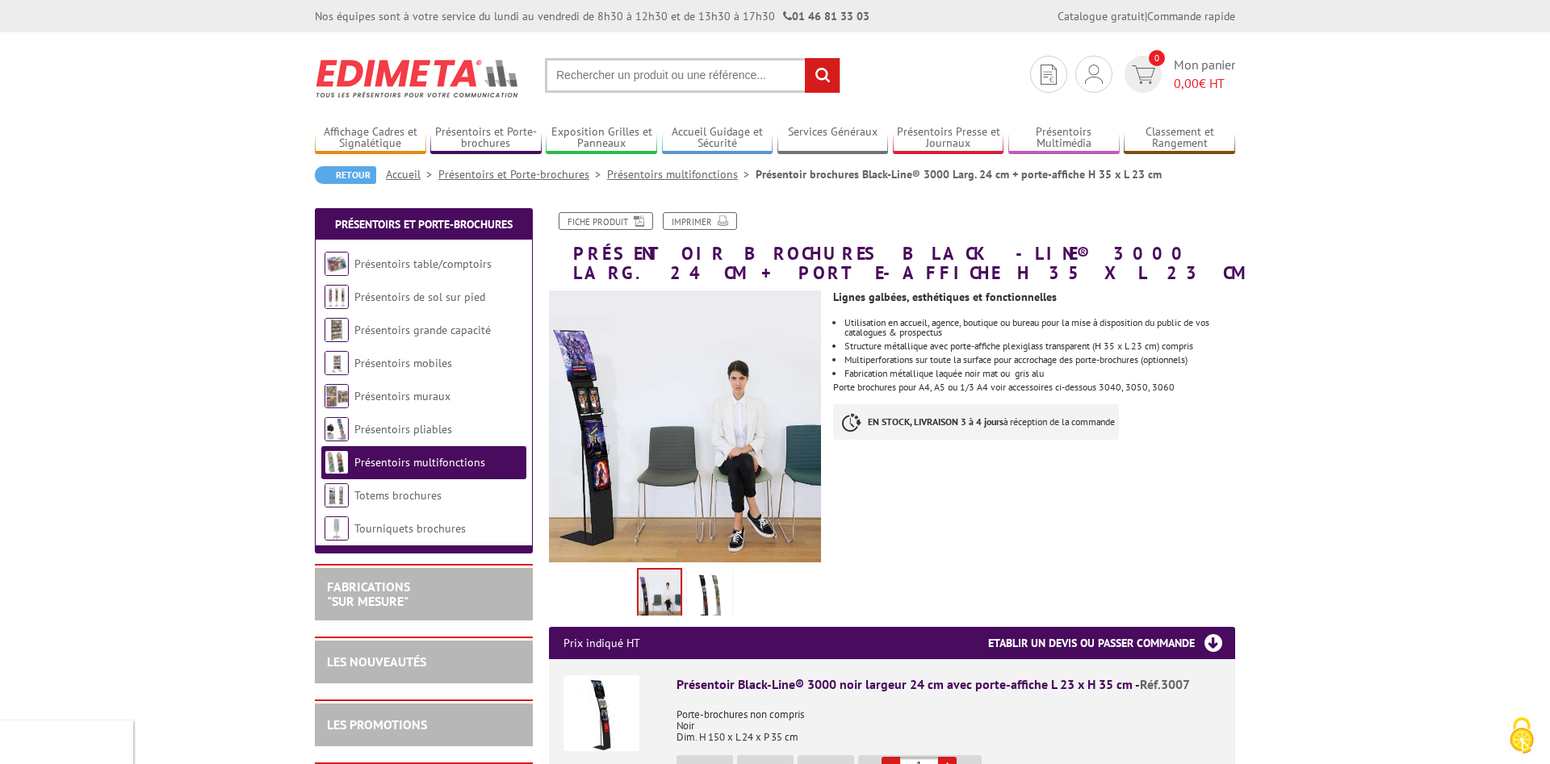
click at [700, 588] on img at bounding box center [709, 596] width 39 height 50
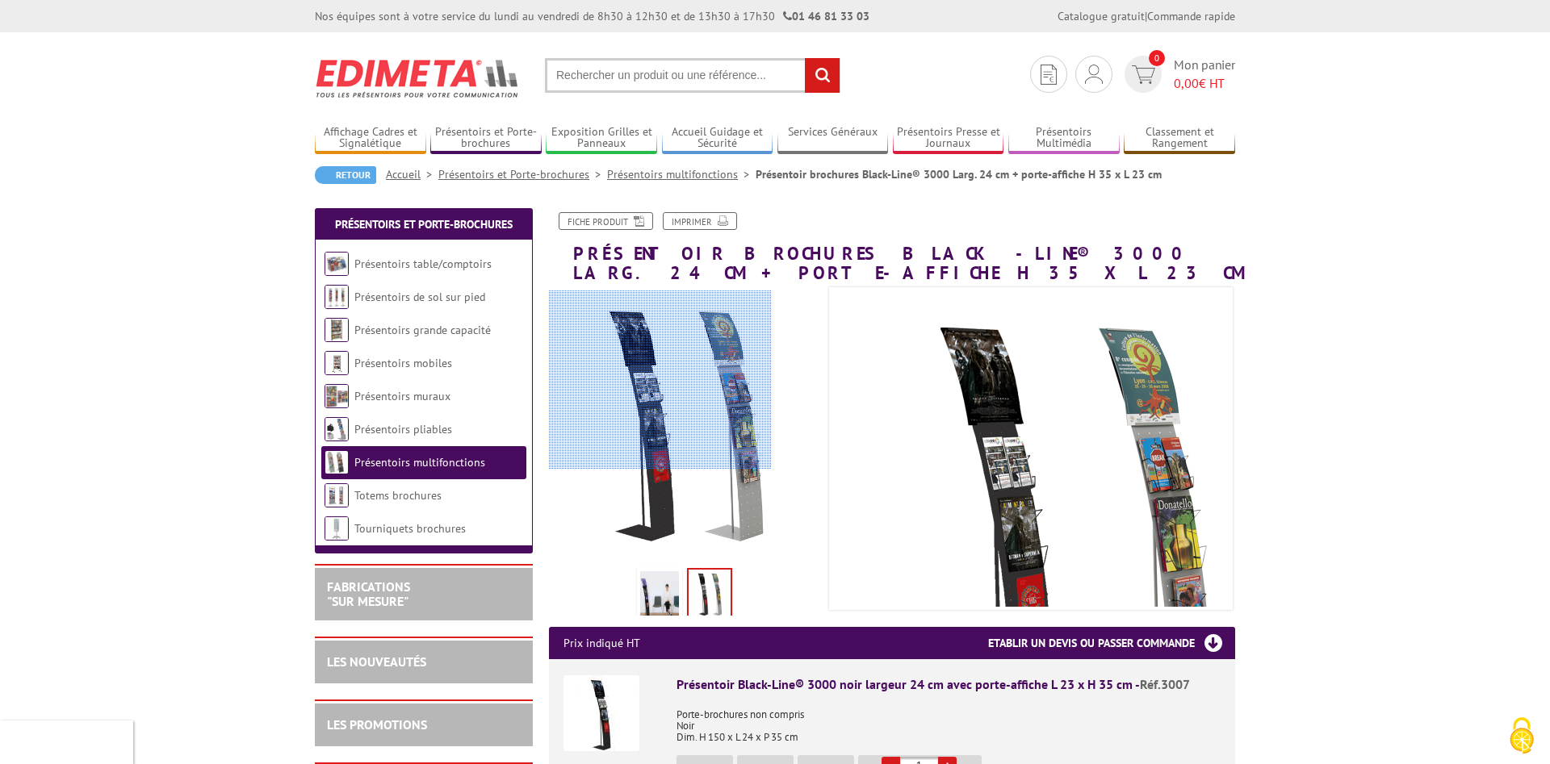
click at [656, 366] on div at bounding box center [660, 380] width 223 height 178
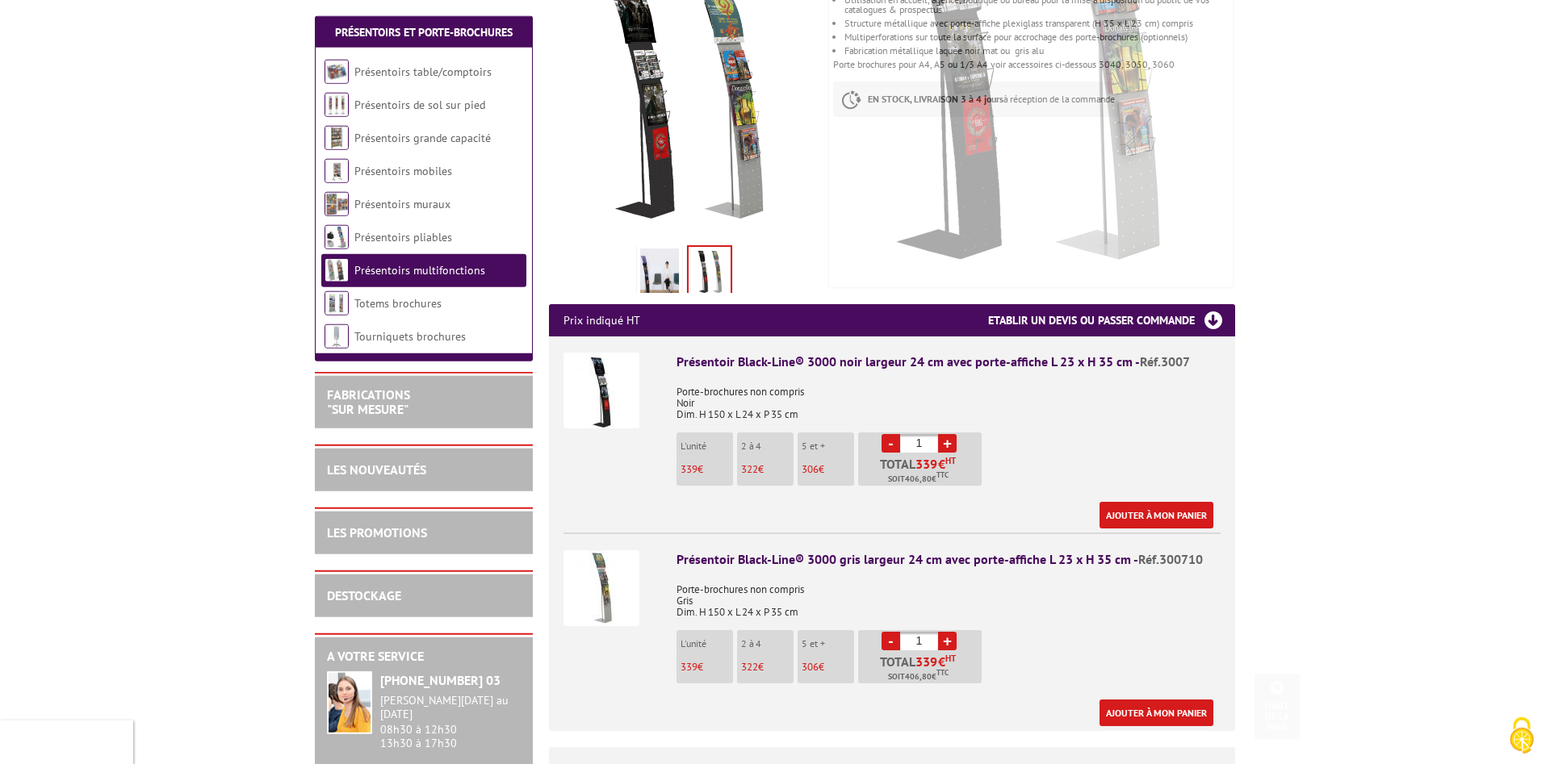
scroll to position [329, 0]
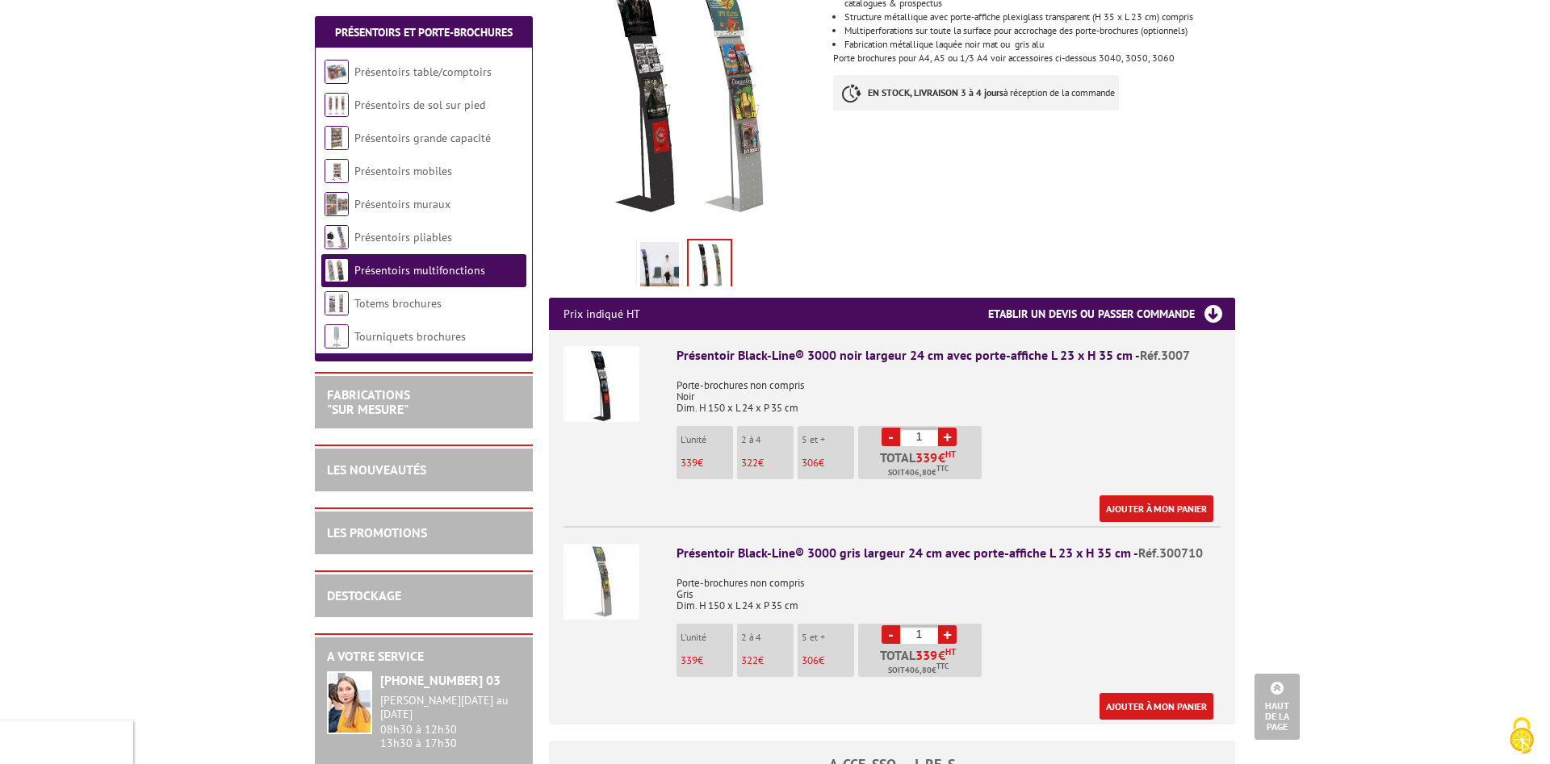
click at [393, 241] on link "Présentoirs pliables" at bounding box center [403, 237] width 98 height 15
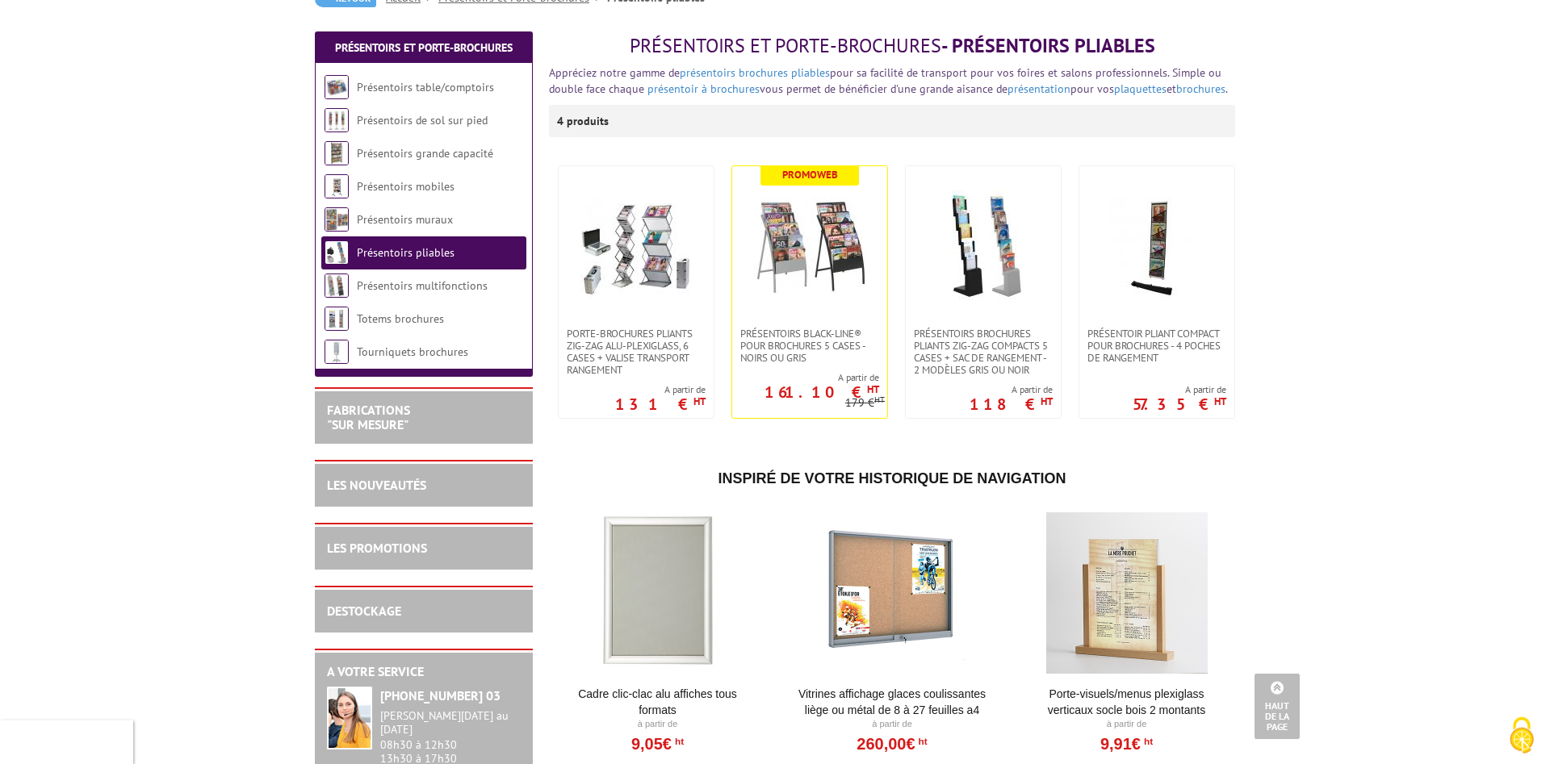
scroll to position [82, 0]
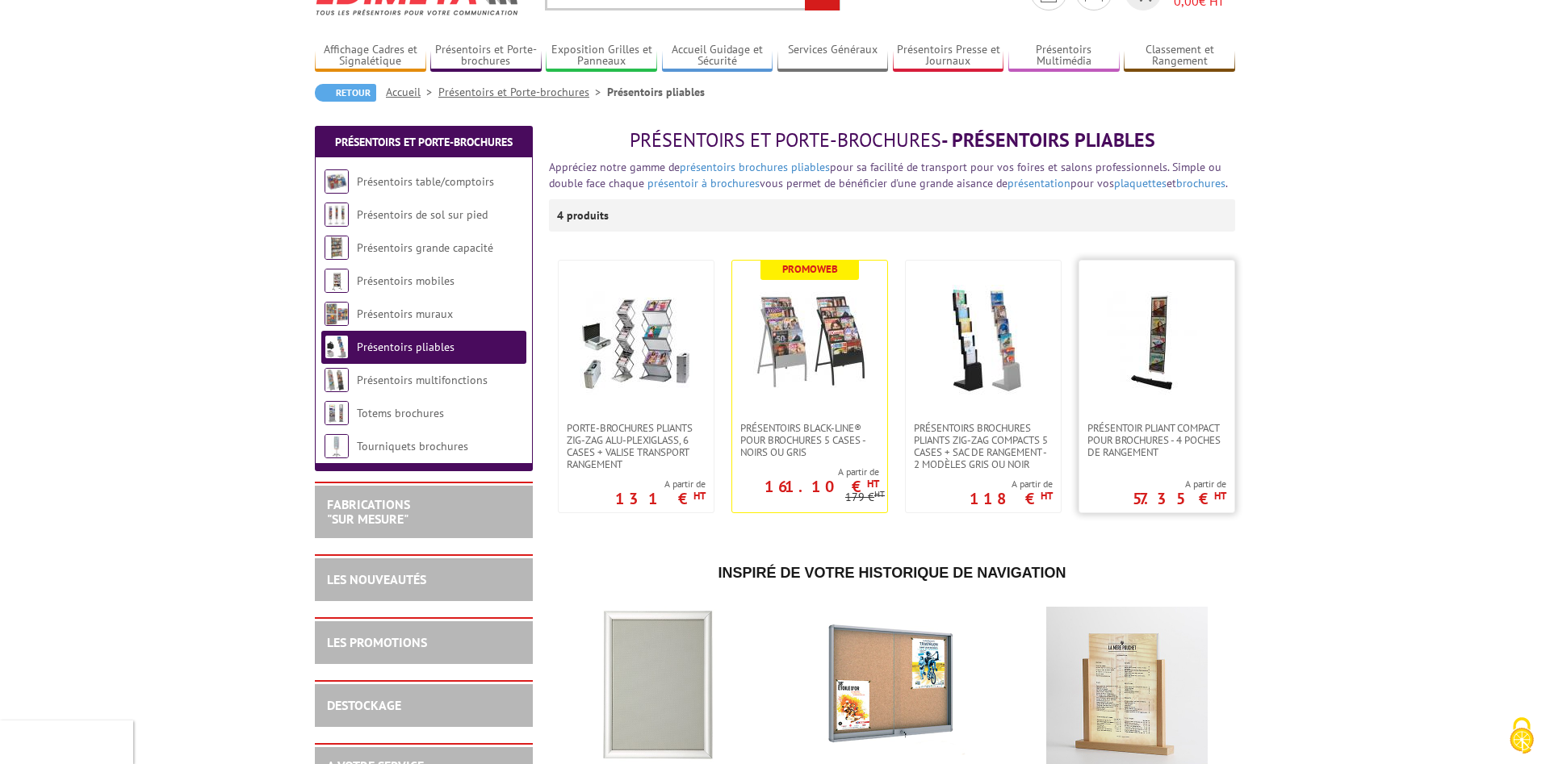
click at [1144, 331] on img at bounding box center [1156, 341] width 113 height 113
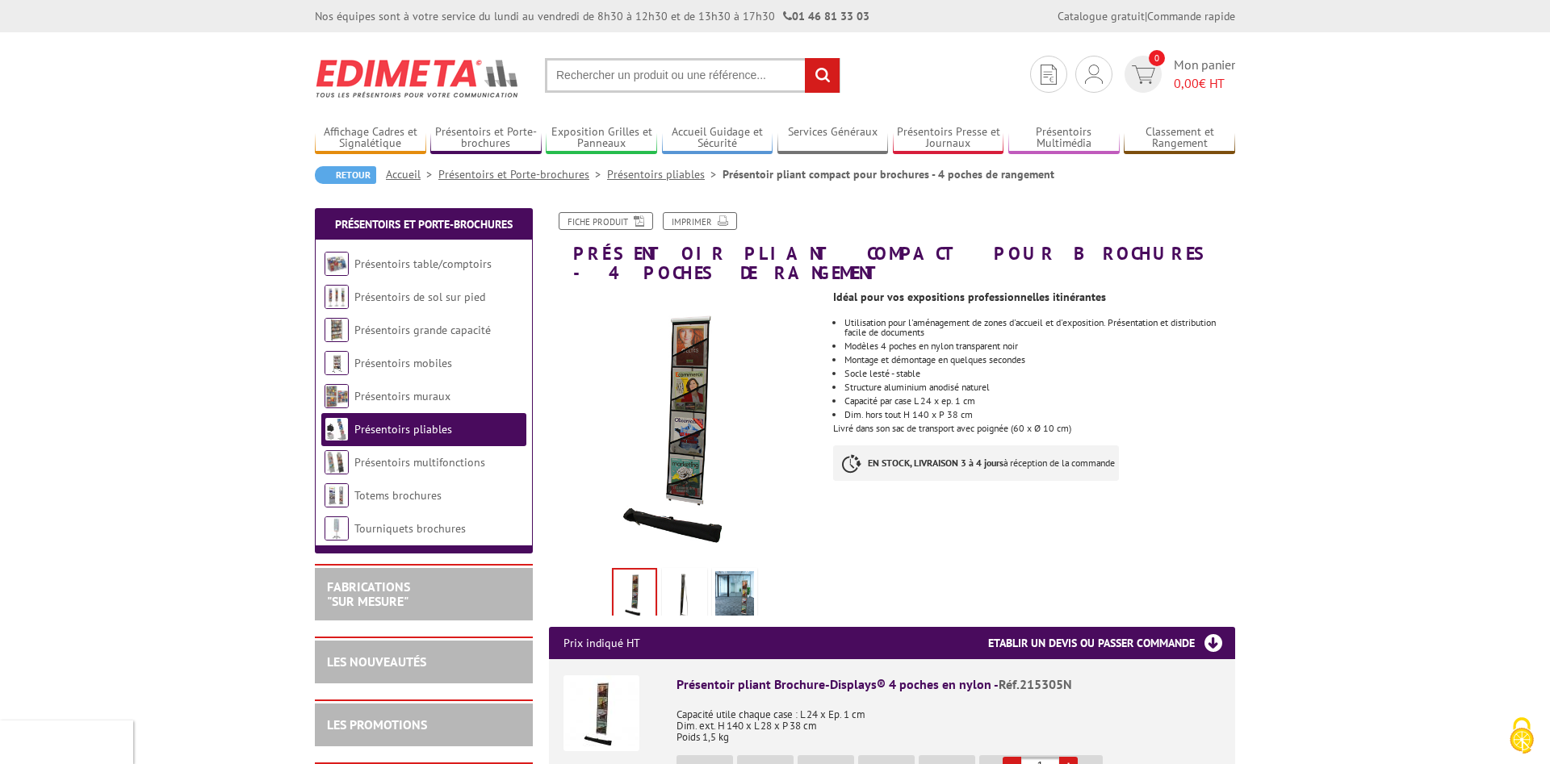
click at [676, 577] on img at bounding box center [684, 596] width 39 height 50
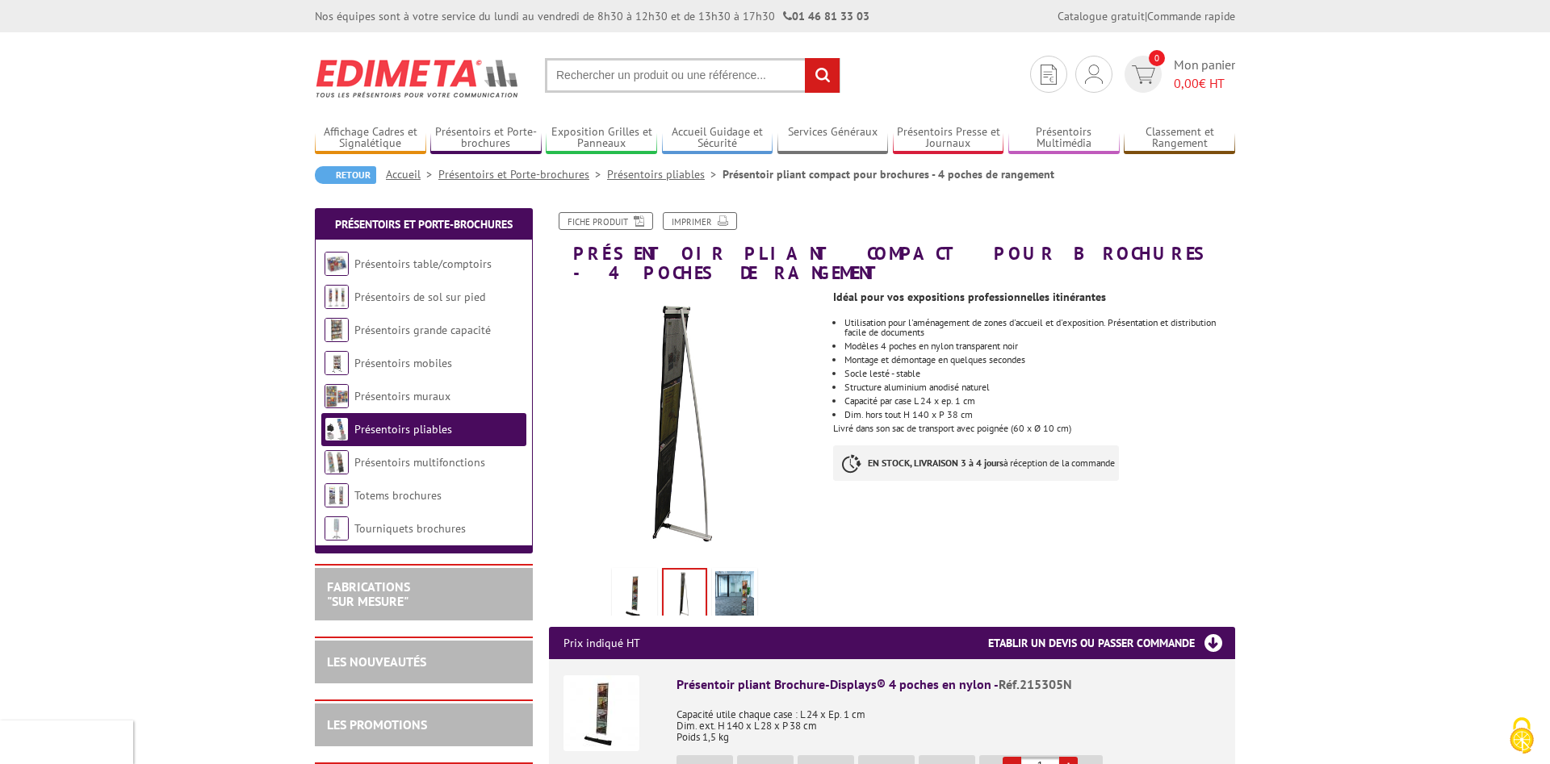
click at [641, 580] on img at bounding box center [634, 596] width 39 height 50
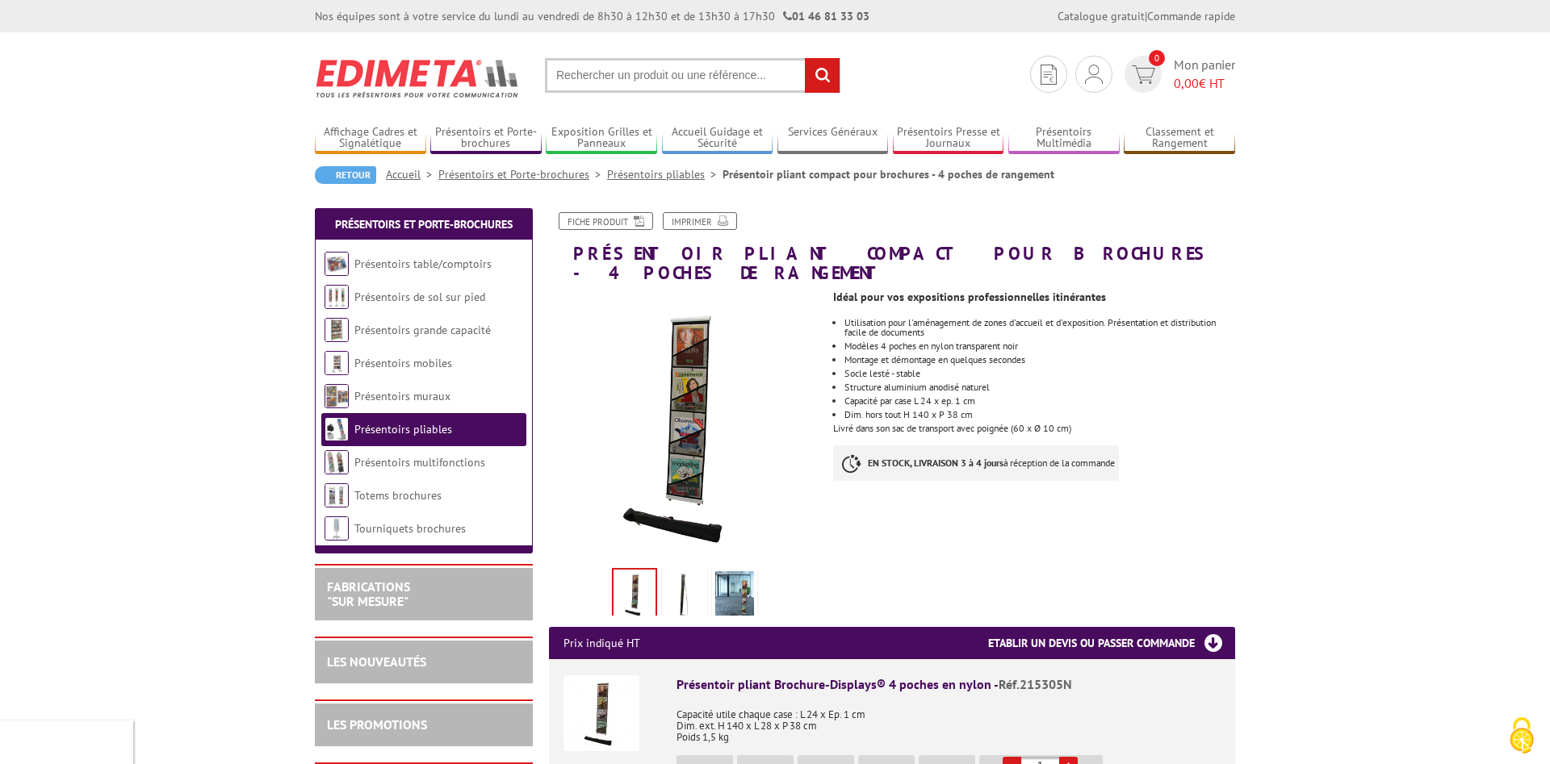
click at [605, 683] on img at bounding box center [601, 714] width 76 height 76
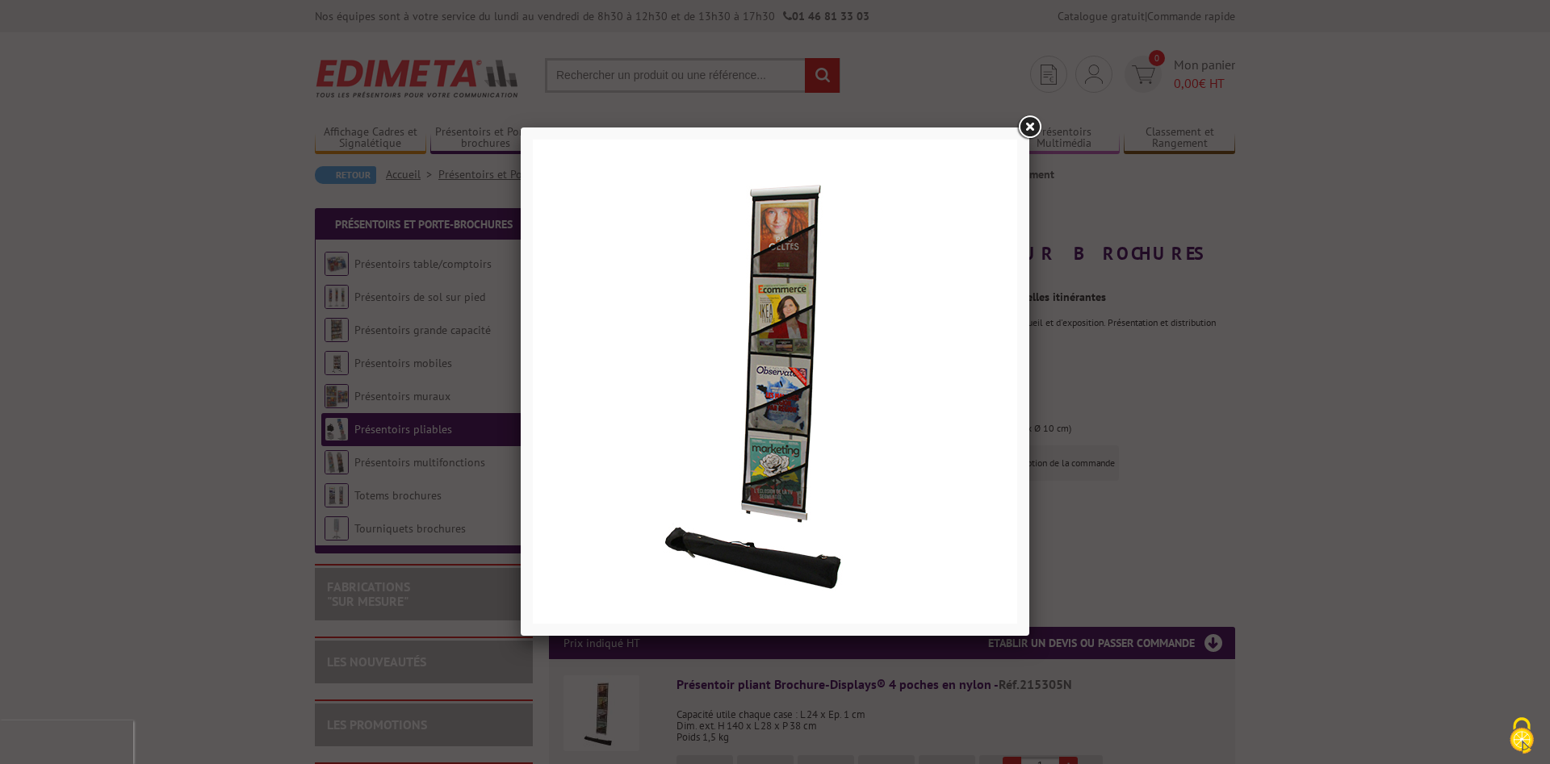
click at [1032, 129] on link at bounding box center [1029, 127] width 29 height 29
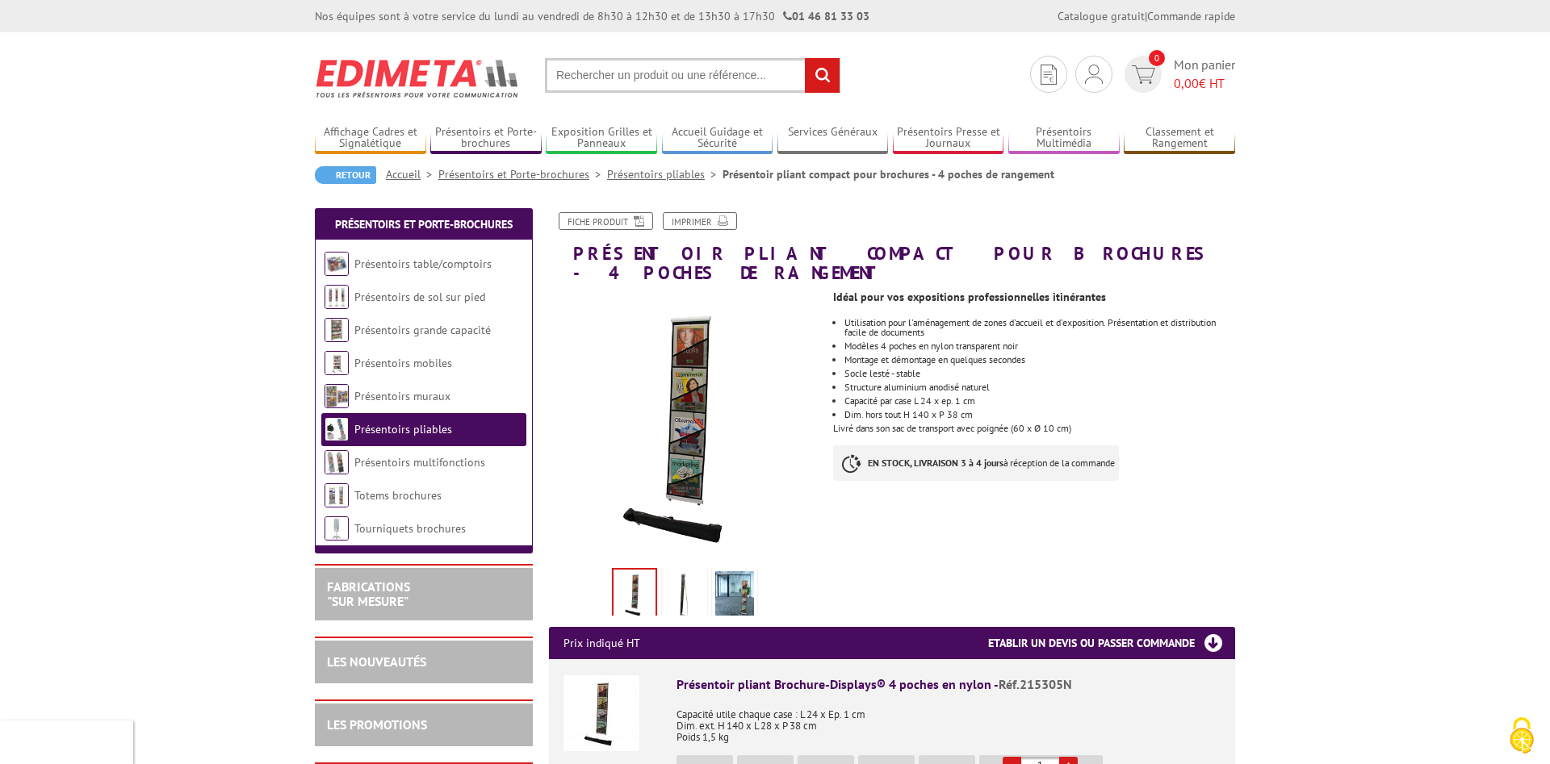
click at [731, 572] on img at bounding box center [734, 596] width 39 height 50
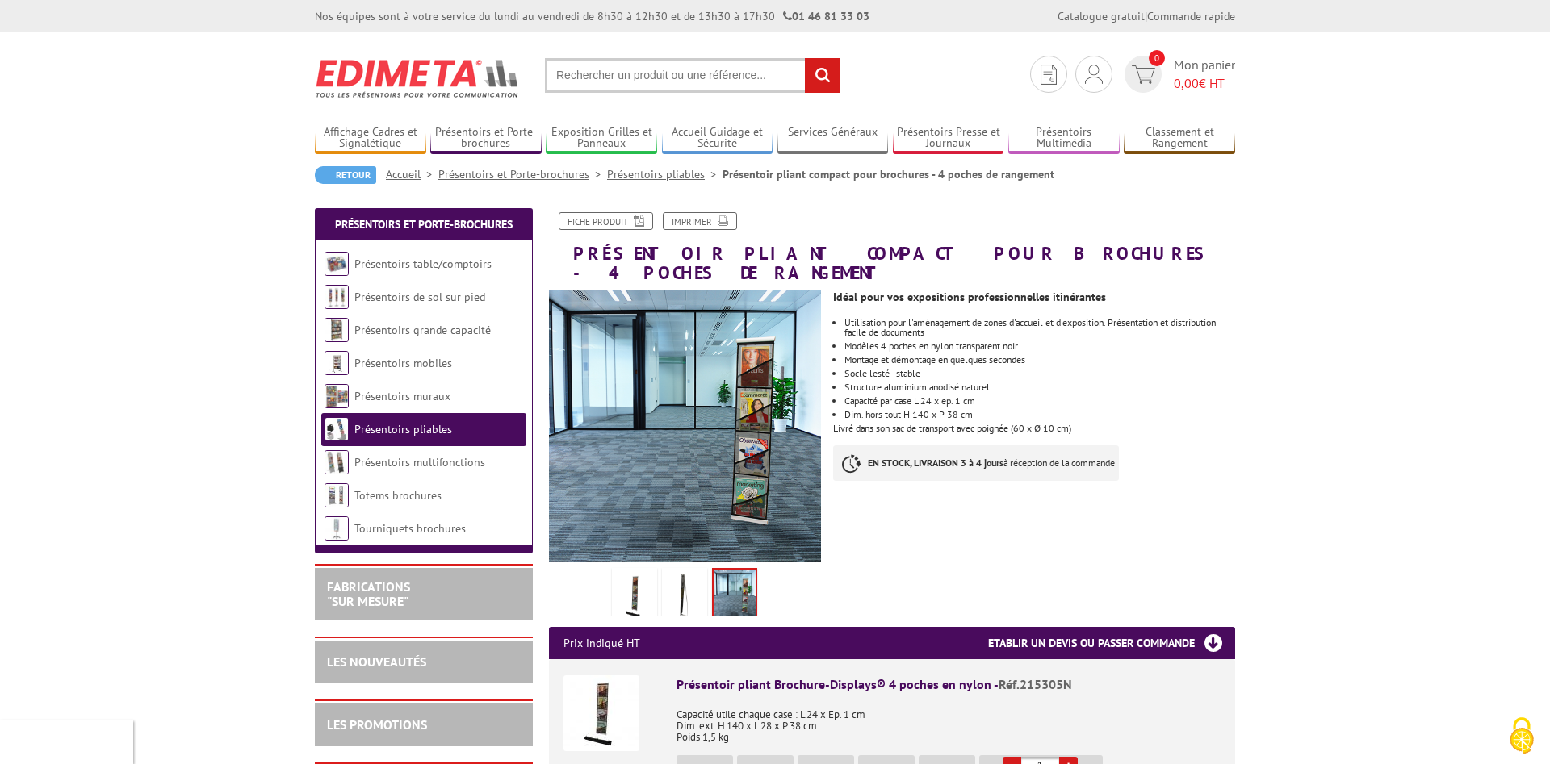
click at [722, 82] on input "text" at bounding box center [692, 75] width 295 height 35
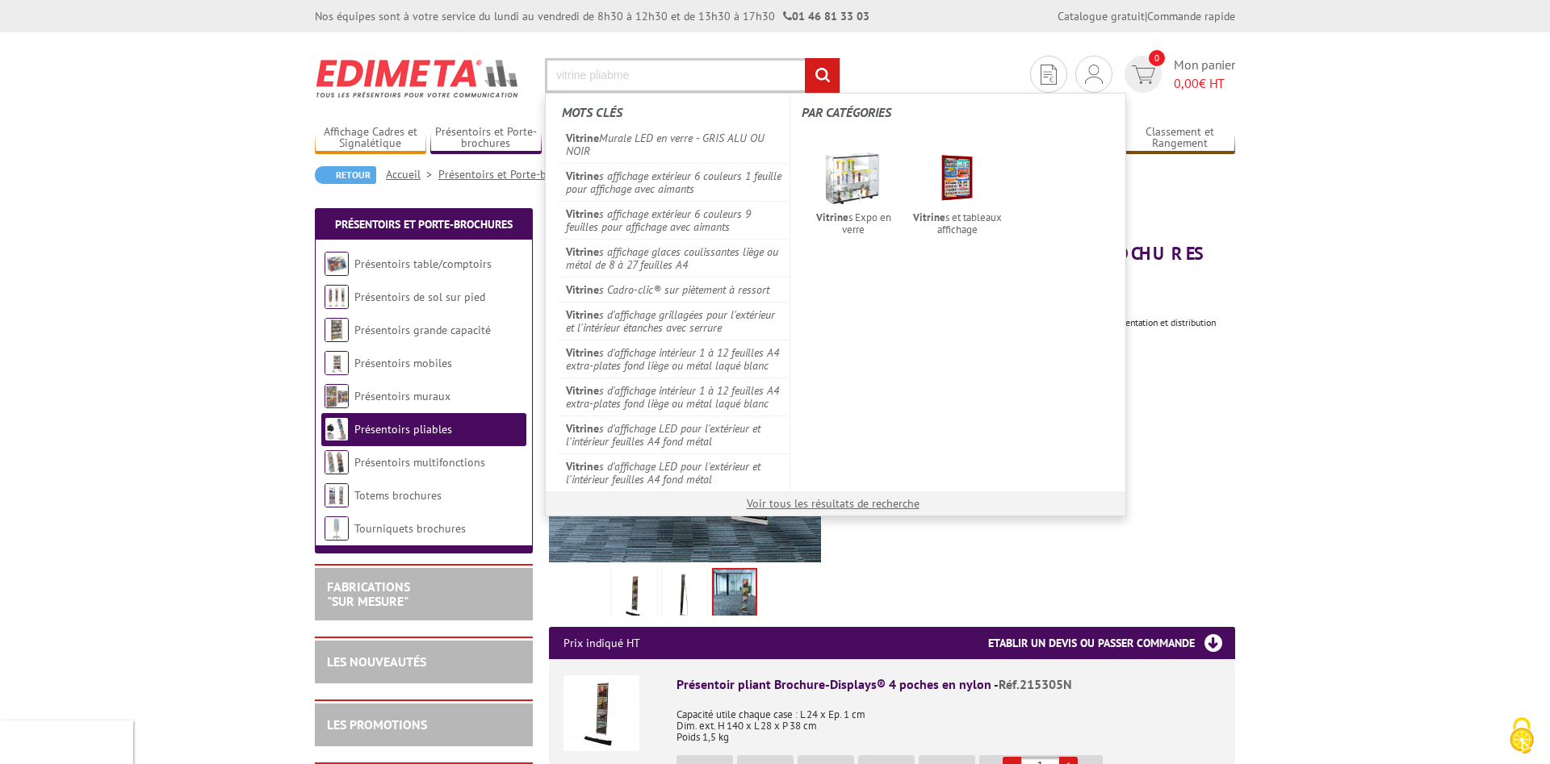
type input "vitrine pliabme"
click at [805, 58] on input "rechercher" at bounding box center [822, 75] width 35 height 35
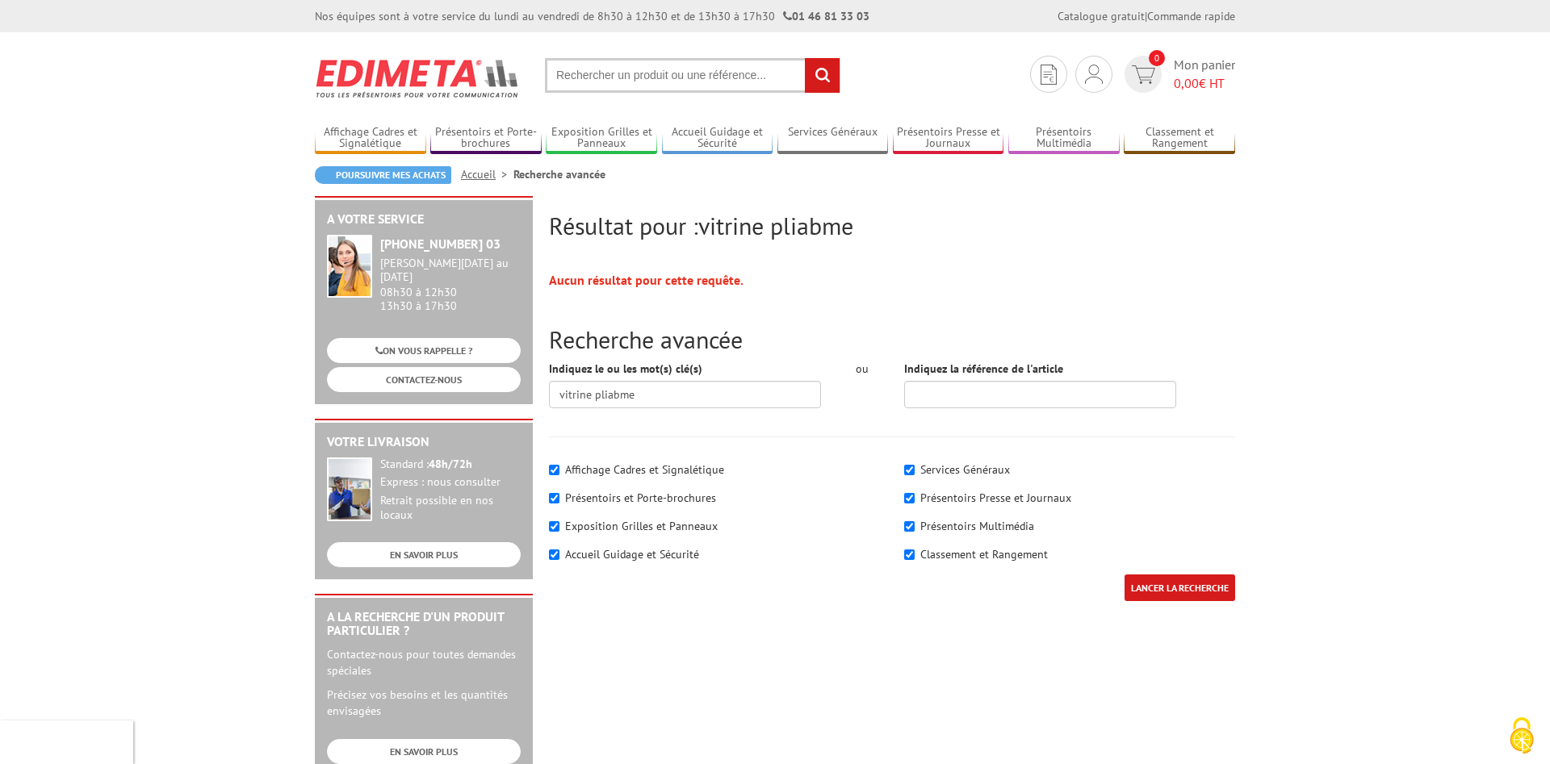
click at [671, 77] on input "text" at bounding box center [692, 75] width 295 height 35
drag, startPoint x: 777, startPoint y: 223, endPoint x: 882, endPoint y: 237, distance: 105.9
click at [882, 237] on h2 "Résultat pour : [PERSON_NAME]" at bounding box center [892, 225] width 686 height 27
click at [648, 72] on input "text" at bounding box center [692, 75] width 295 height 35
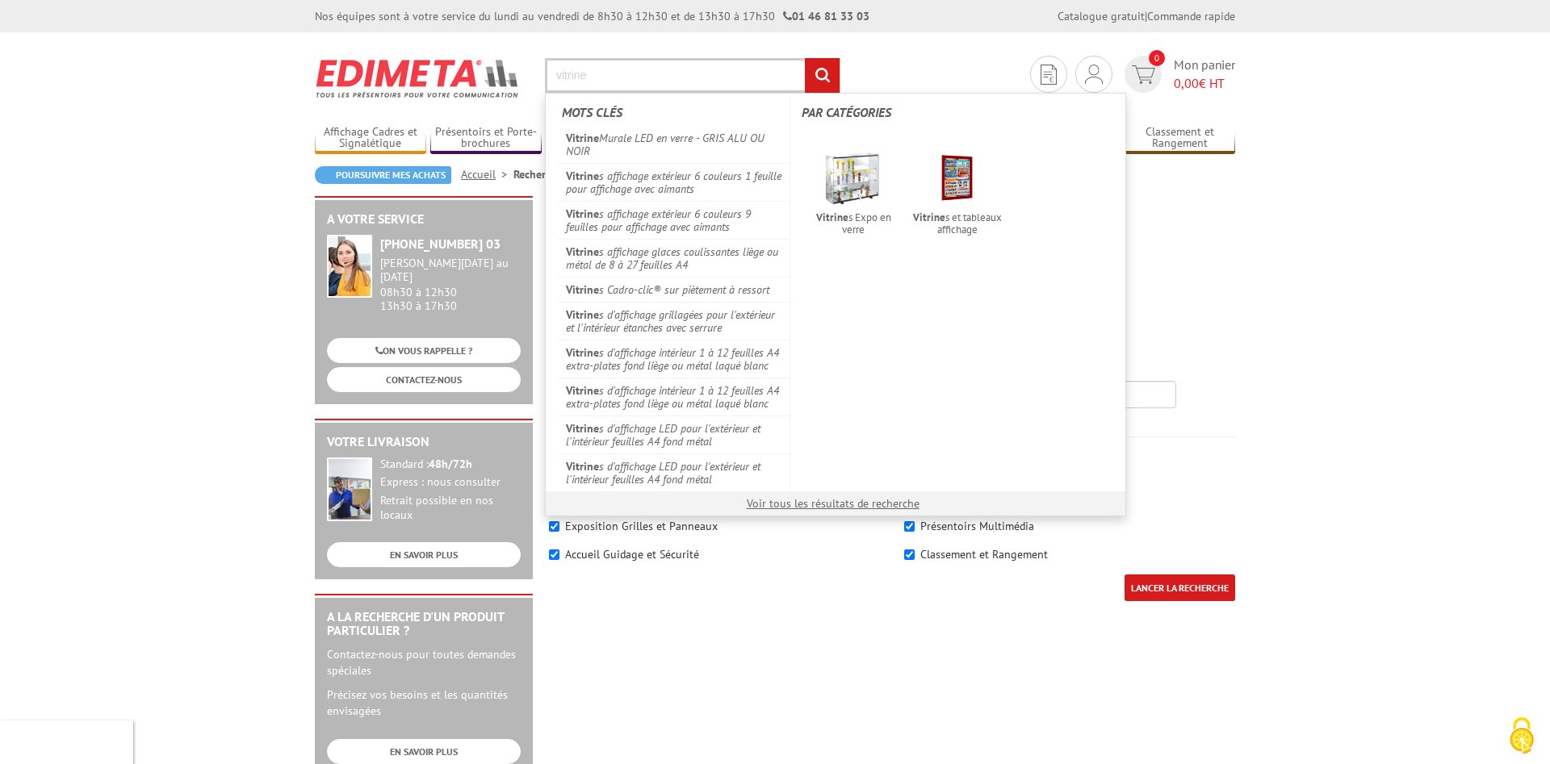
type input "vitrine"
click at [805, 58] on input "rechercher" at bounding box center [822, 75] width 35 height 35
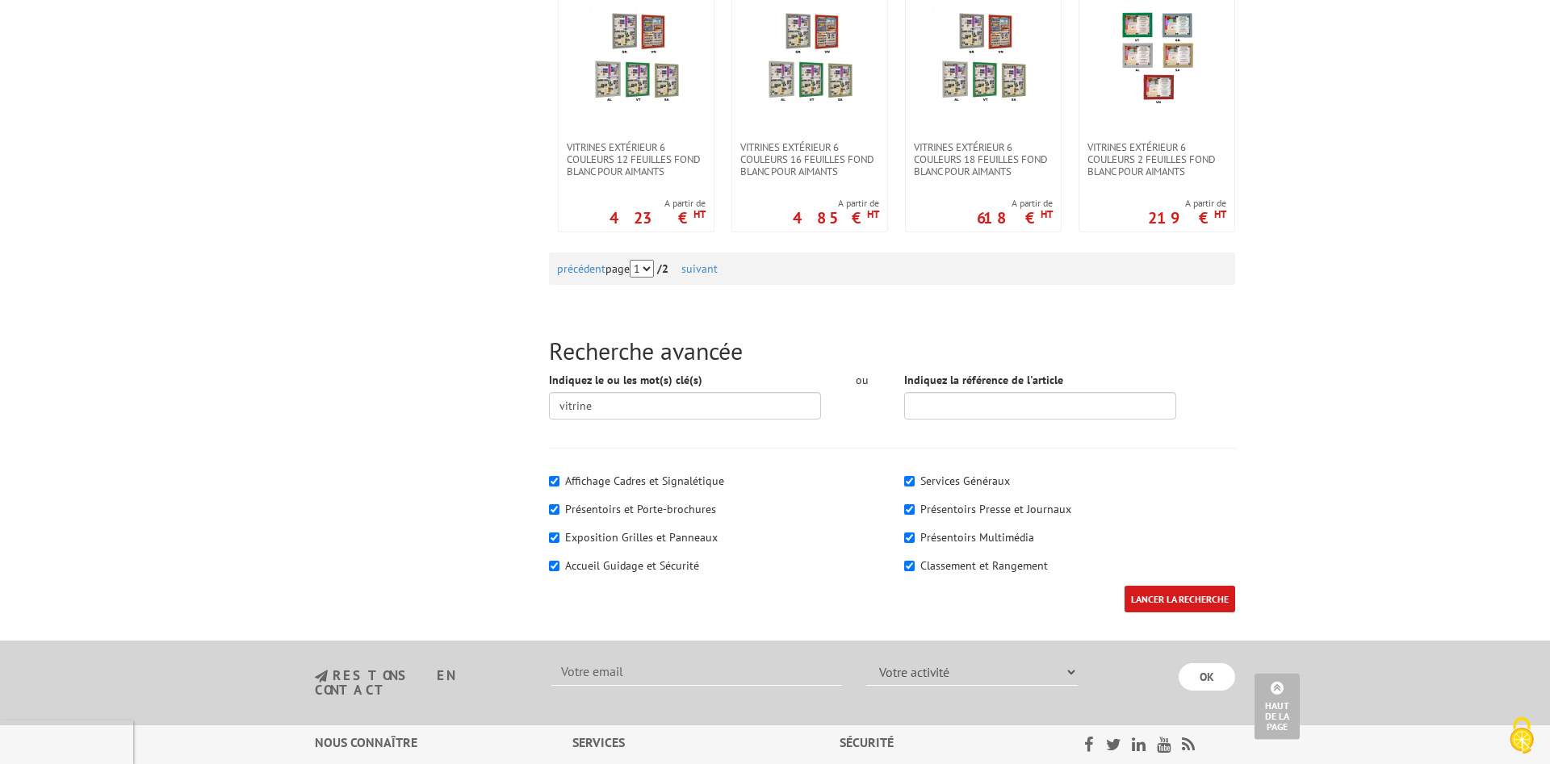
scroll to position [1729, 0]
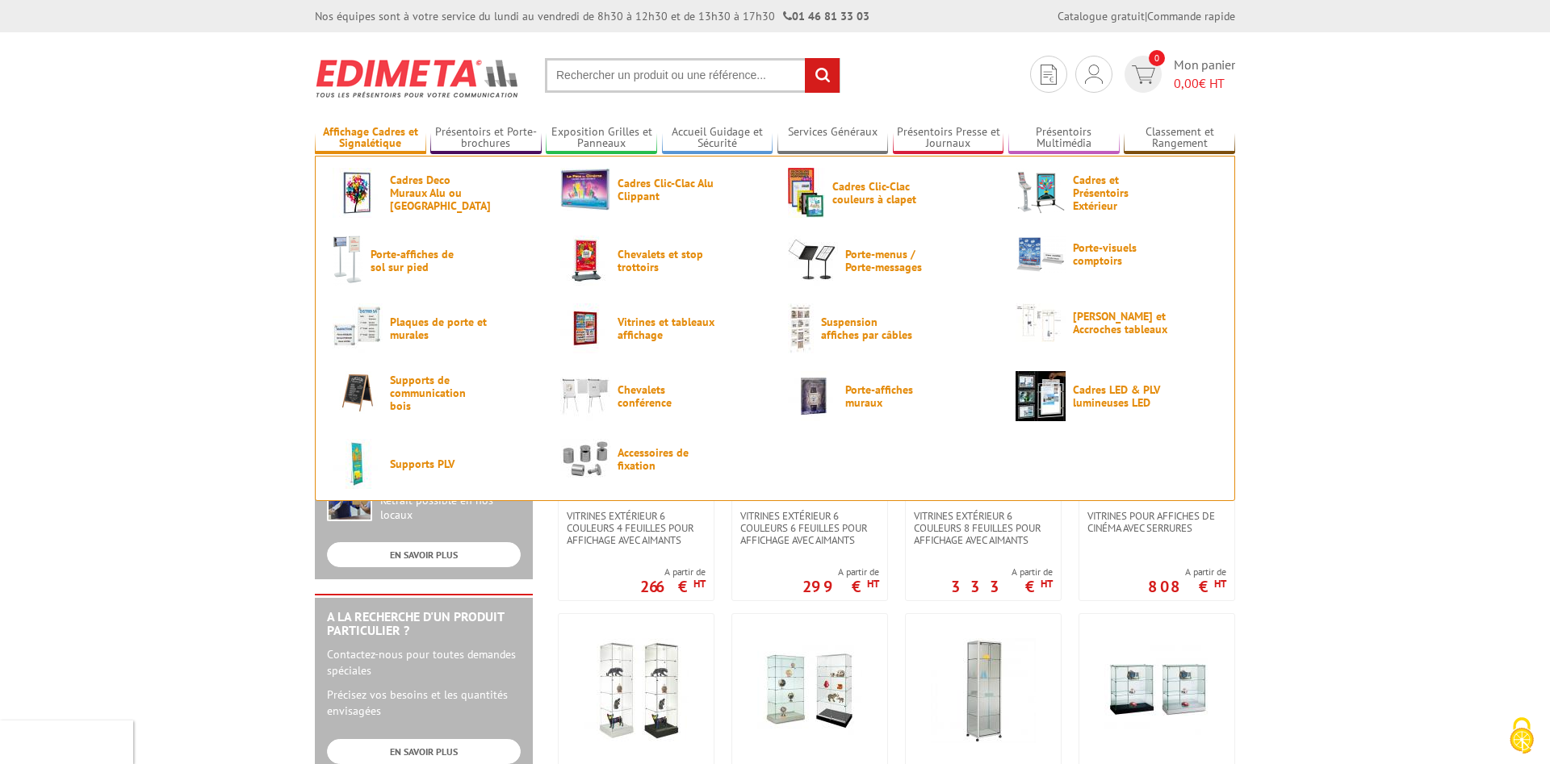
click at [371, 139] on link "Affichage Cadres et Signalétique" at bounding box center [370, 138] width 111 height 27
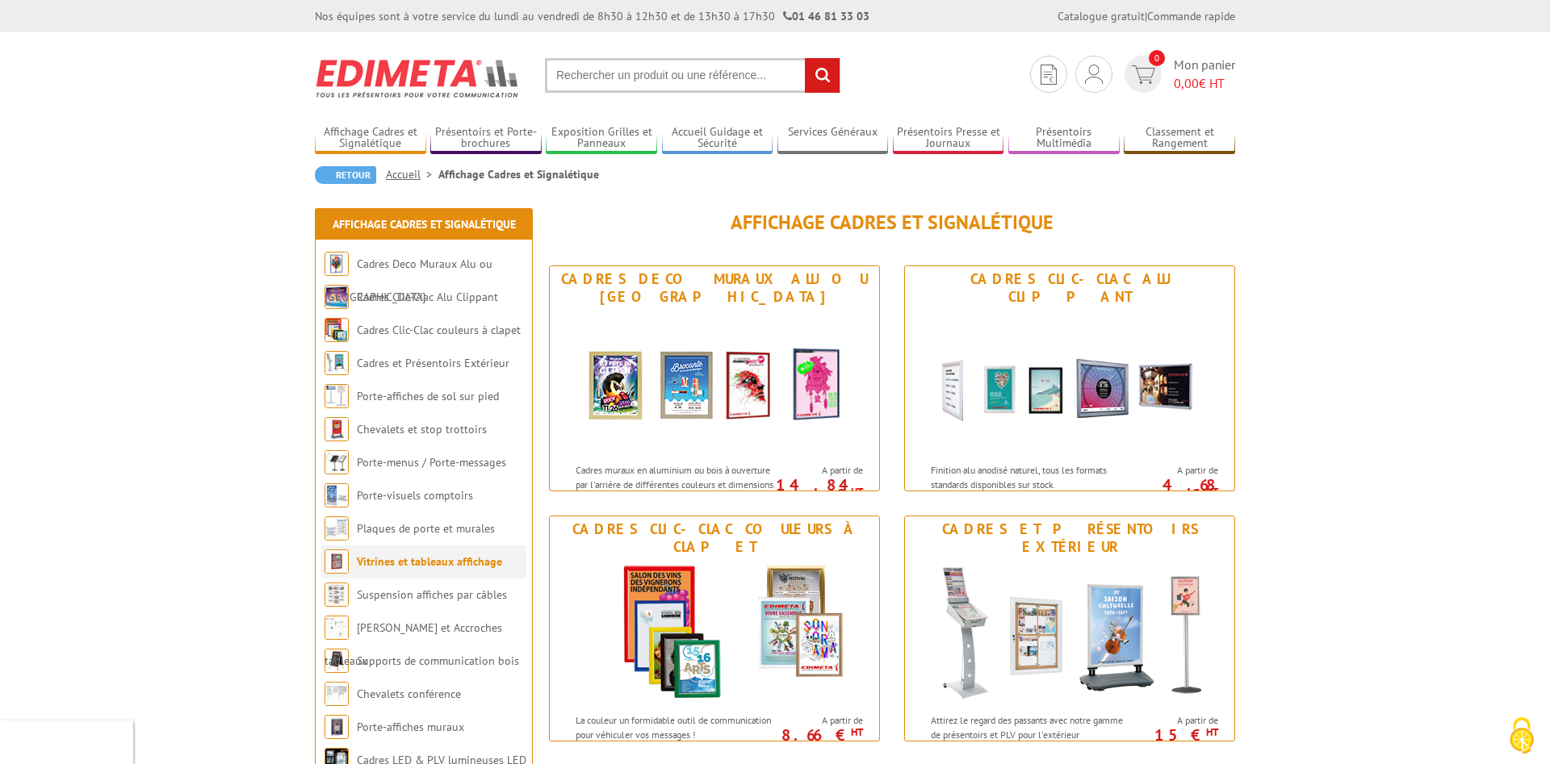
click at [458, 567] on link "Vitrines et tableaux affichage" at bounding box center [429, 562] width 145 height 15
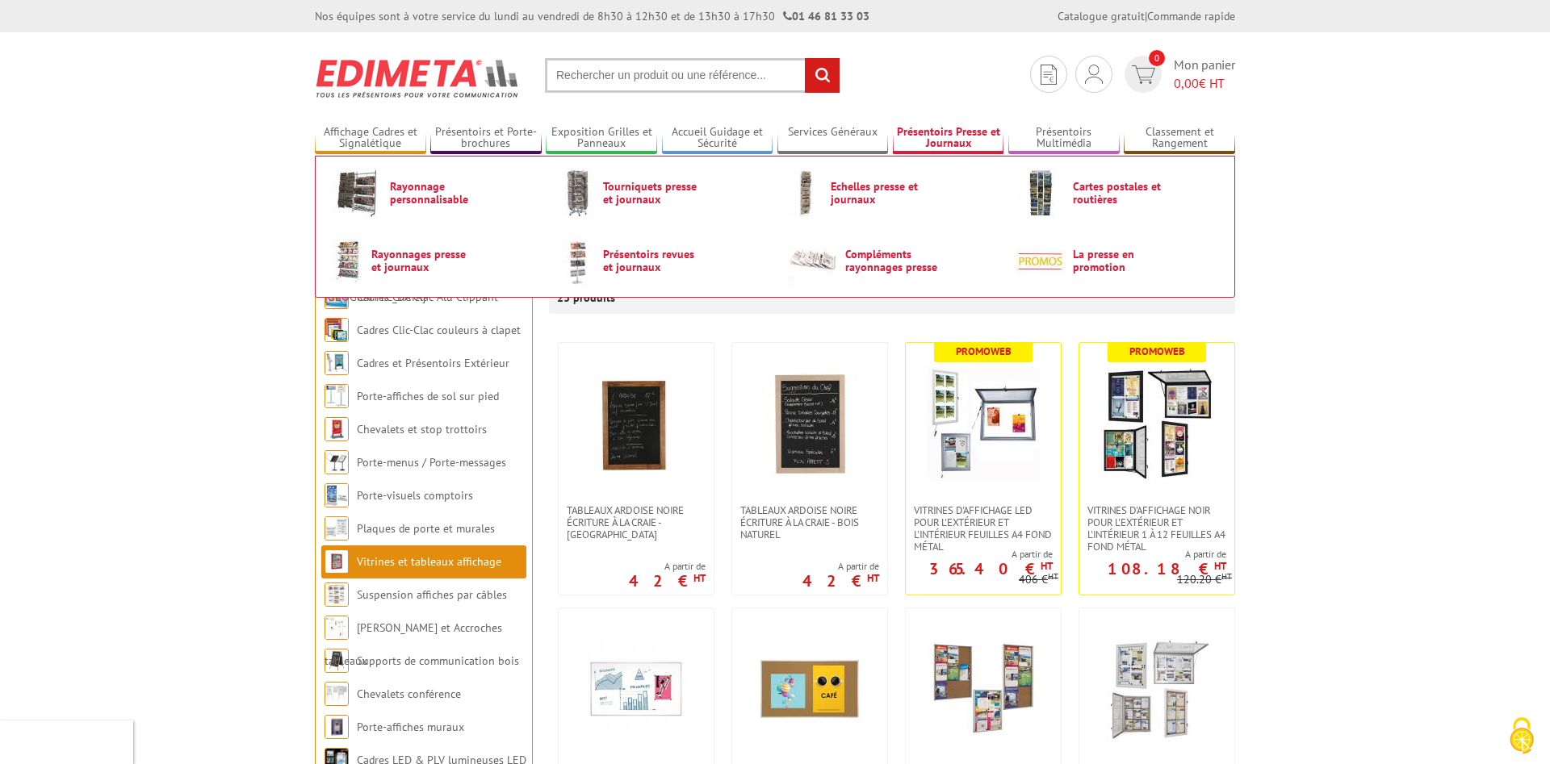
click at [964, 143] on link "Présentoirs Presse et Journaux" at bounding box center [948, 138] width 111 height 27
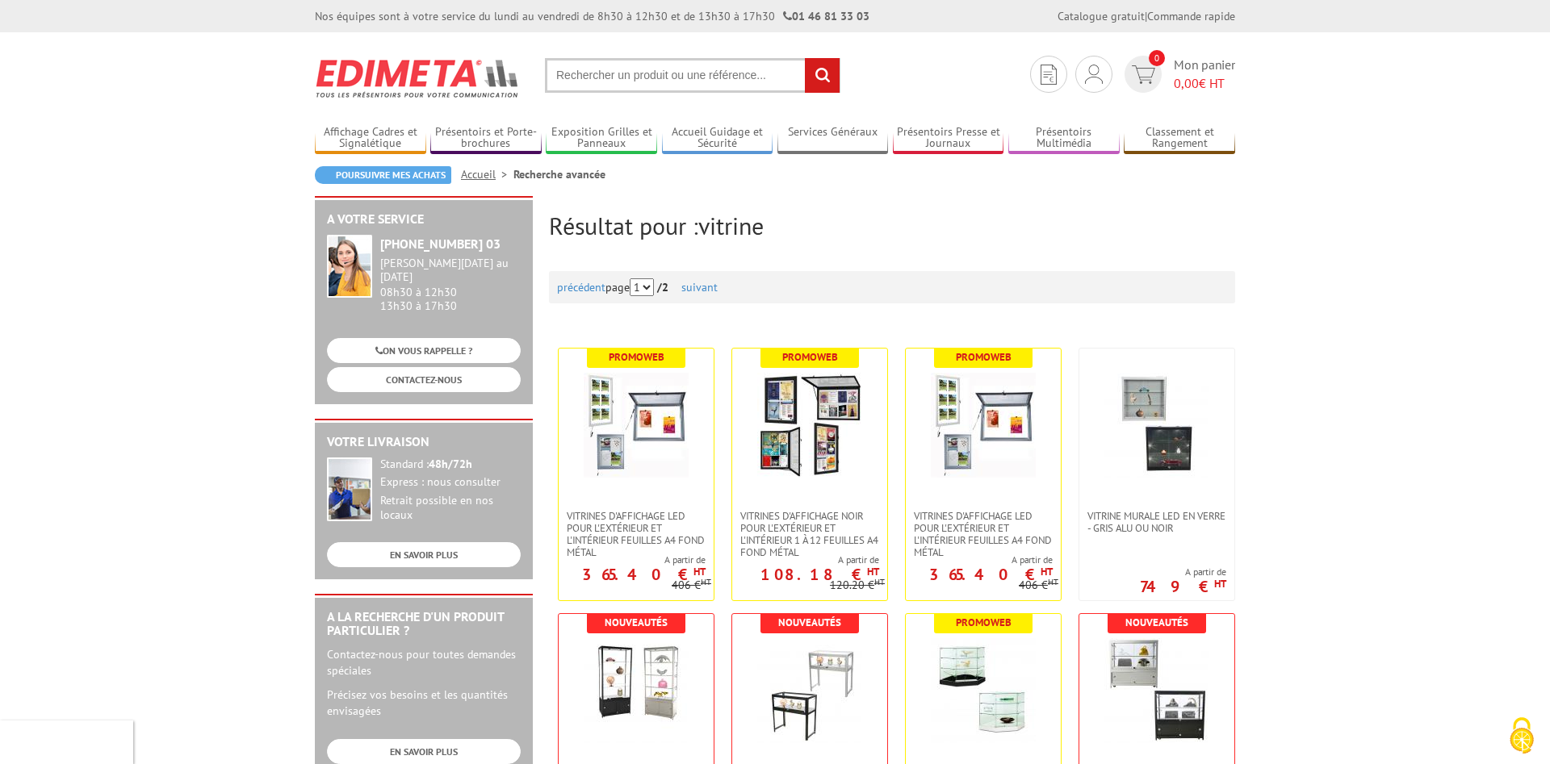
scroll to position [1729, 0]
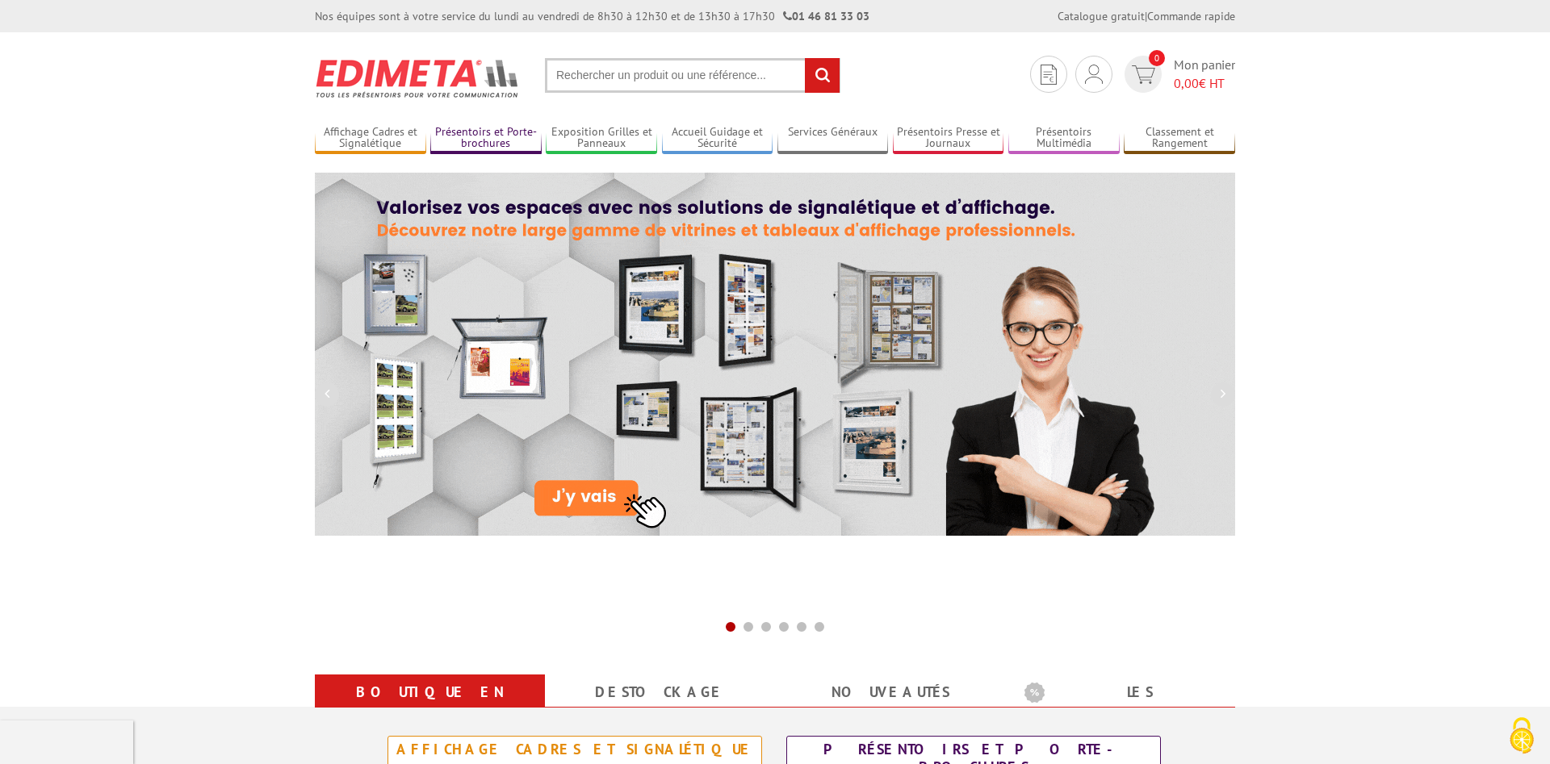
click at [483, 140] on link "Présentoirs et Porte-brochures" at bounding box center [485, 138] width 111 height 27
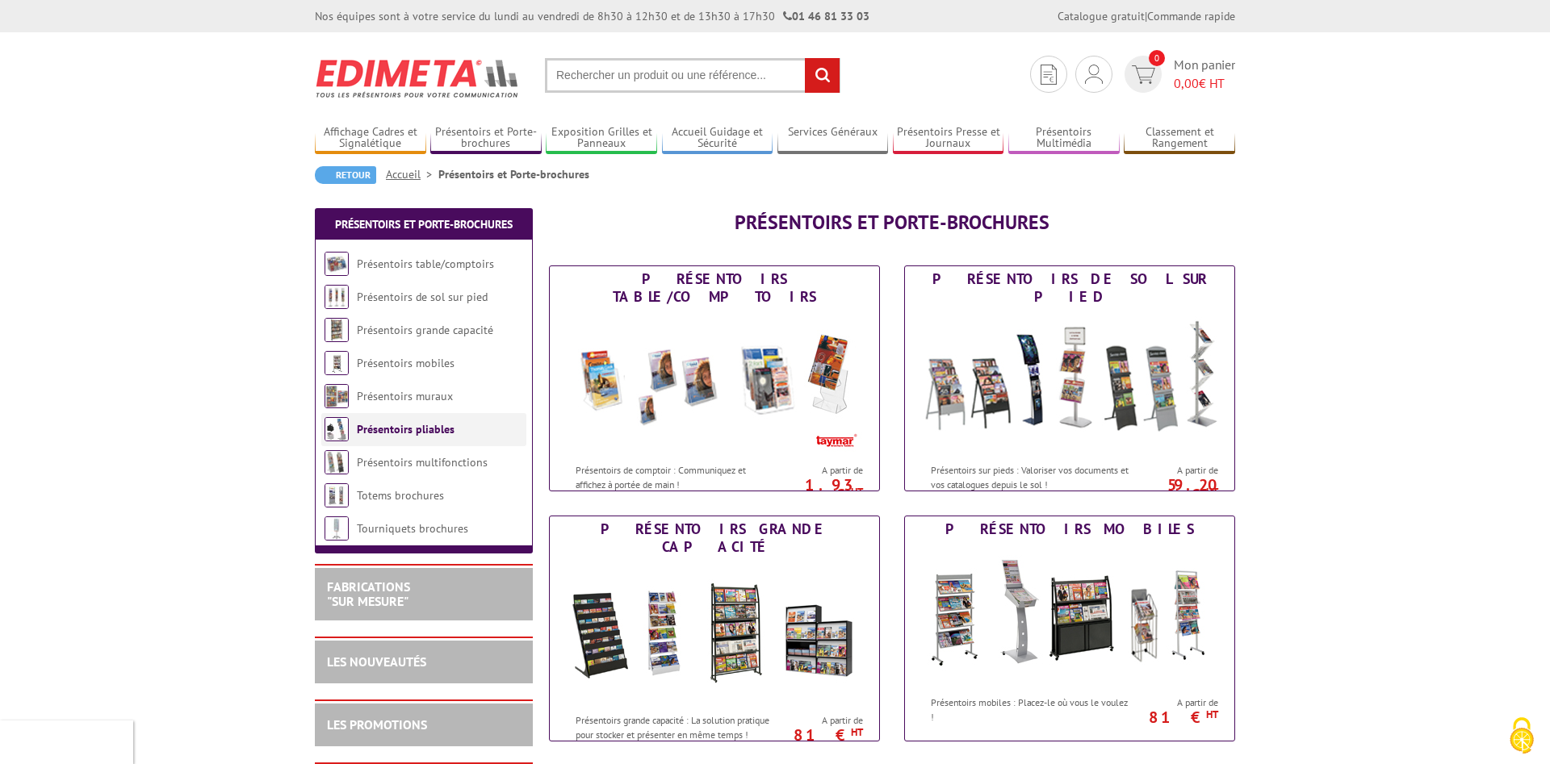
click at [446, 433] on link "Présentoirs pliables" at bounding box center [406, 429] width 98 height 15
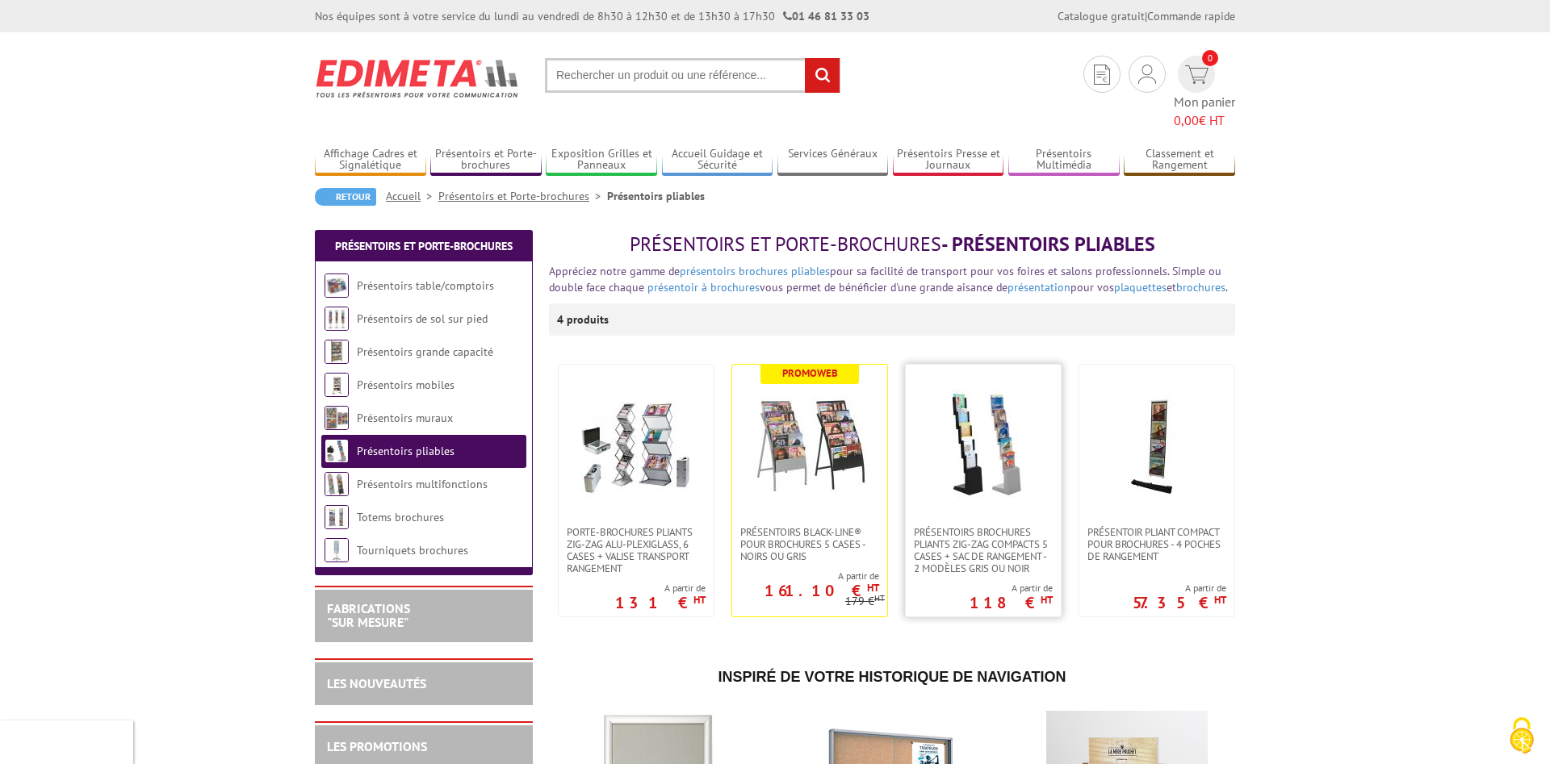
click at [1005, 402] on img at bounding box center [983, 445] width 113 height 113
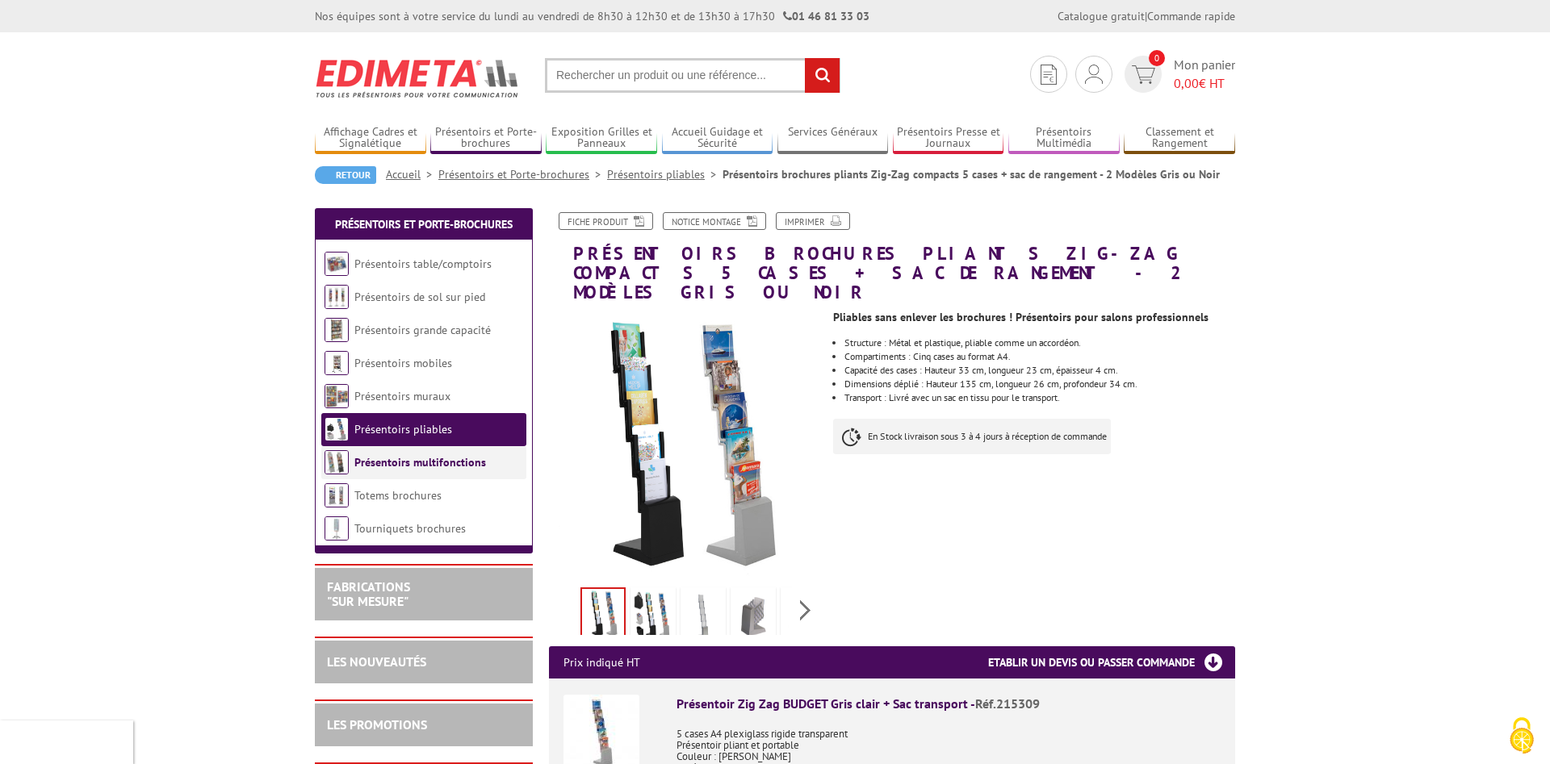
click at [423, 467] on link "Présentoirs multifonctions" at bounding box center [420, 462] width 132 height 15
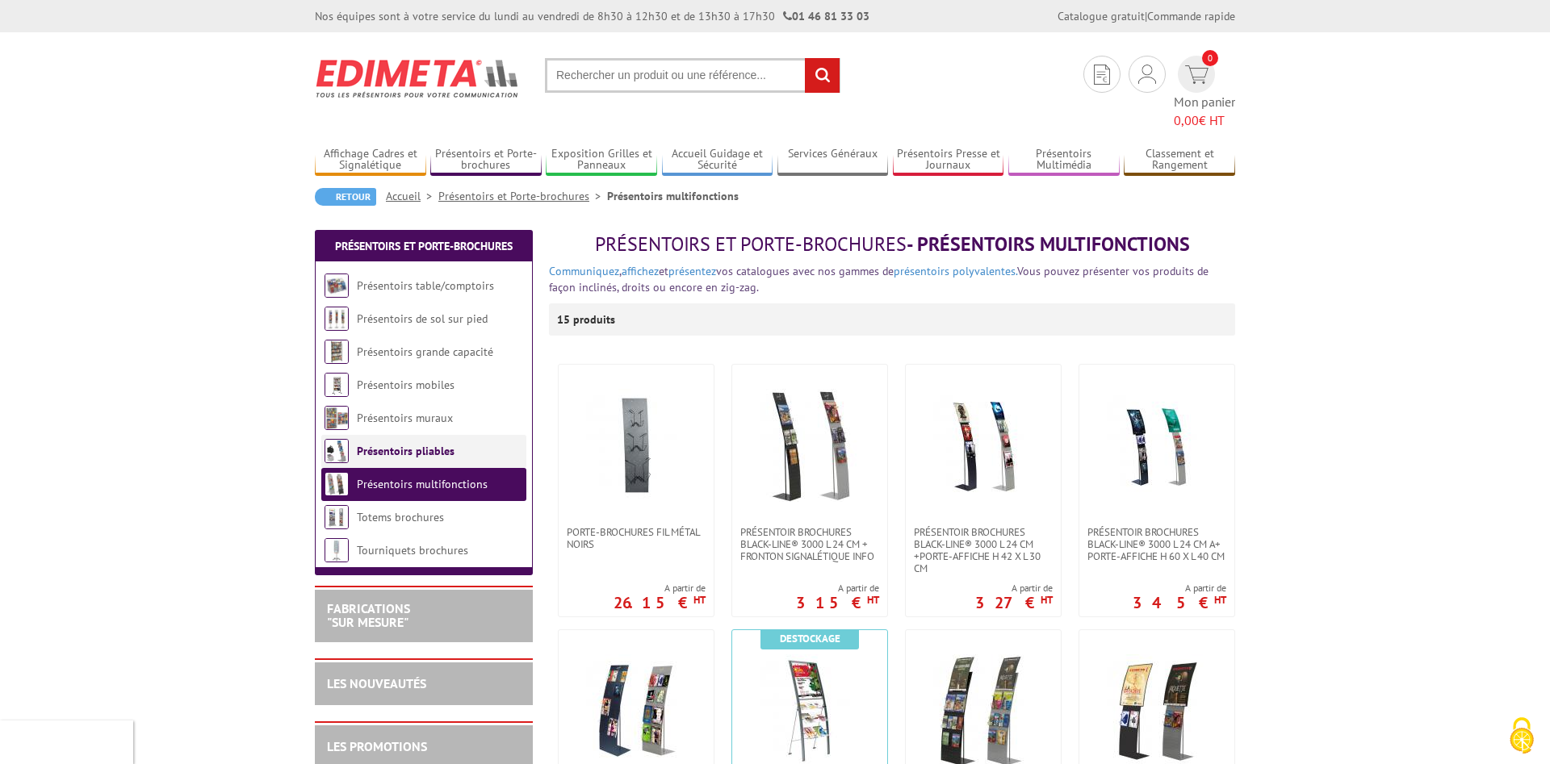
click at [427, 444] on link "Présentoirs pliables" at bounding box center [406, 451] width 98 height 15
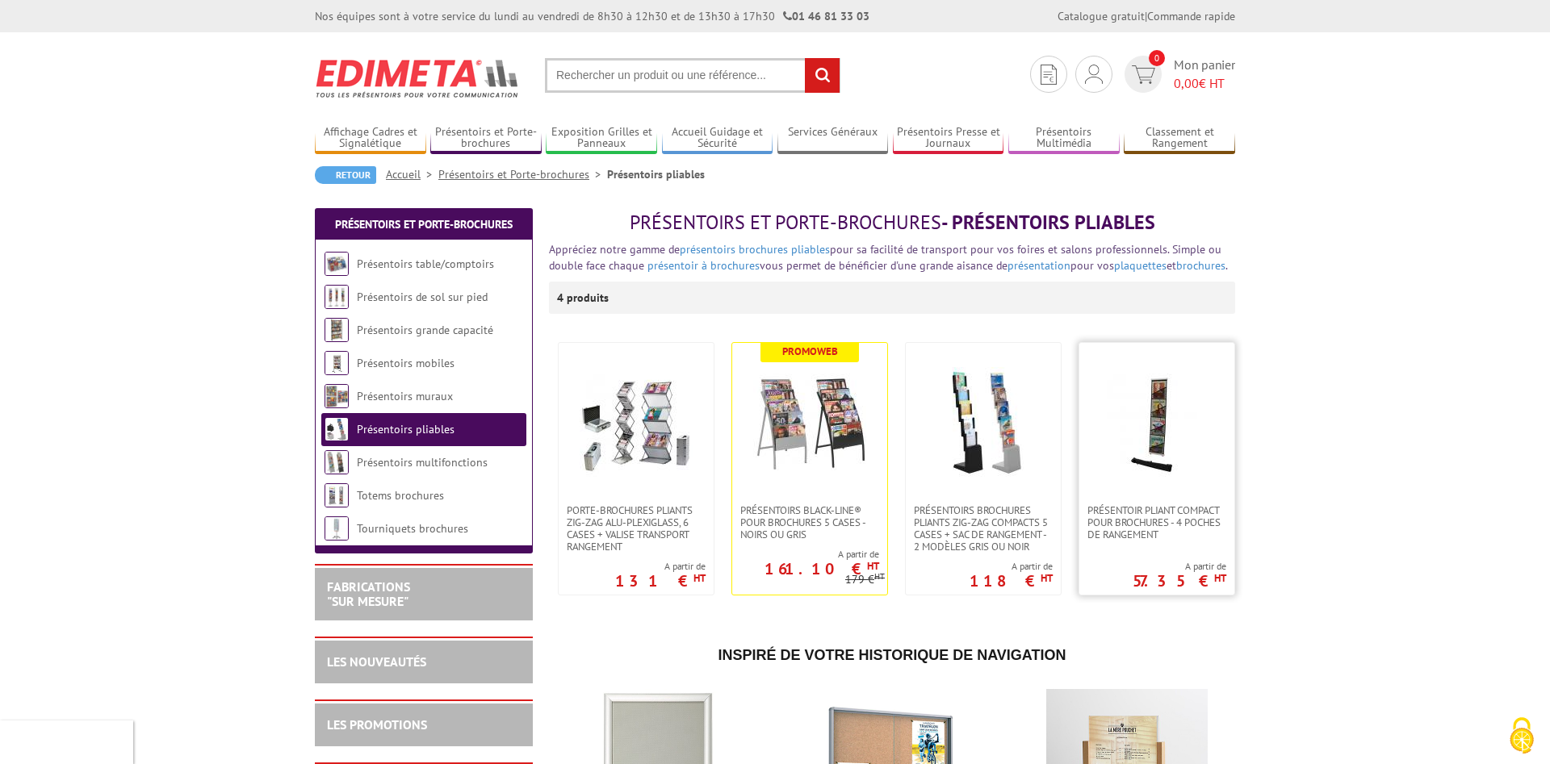
click at [1172, 424] on img at bounding box center [1156, 423] width 113 height 113
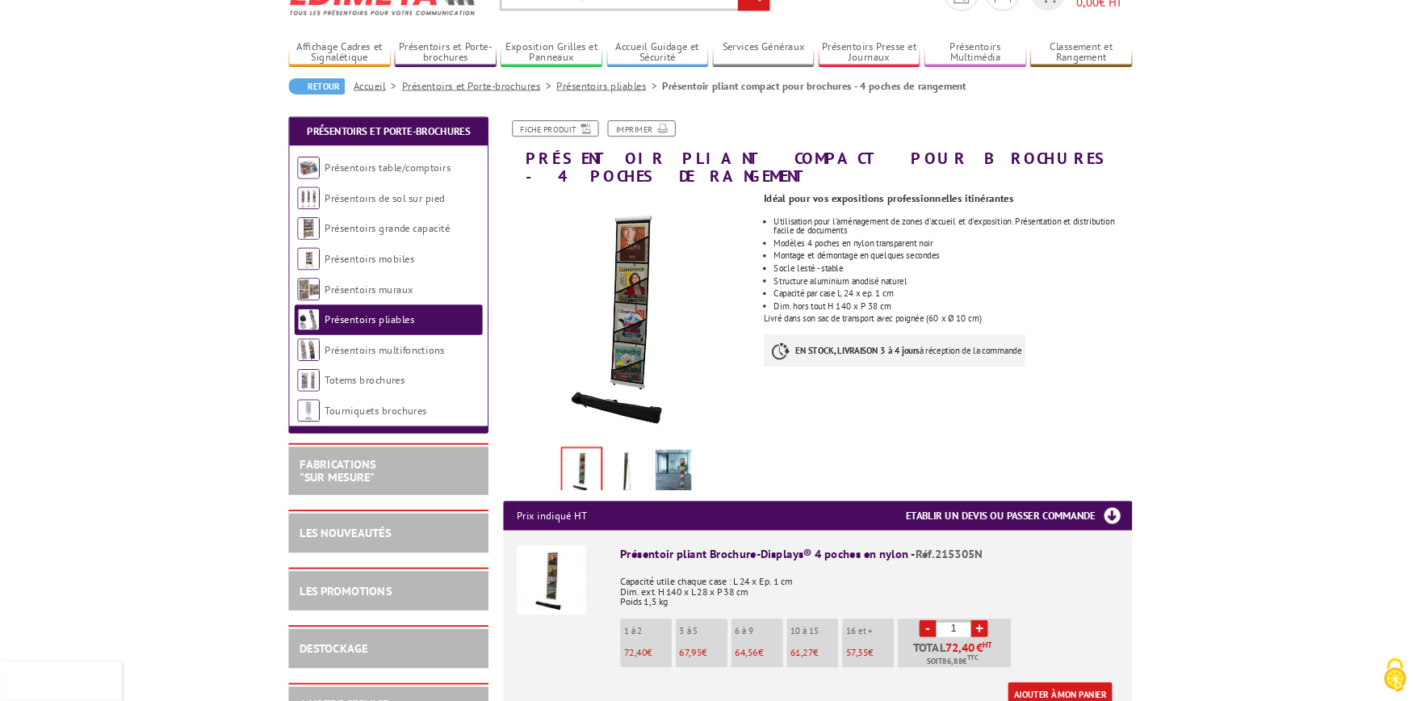
scroll to position [82, 0]
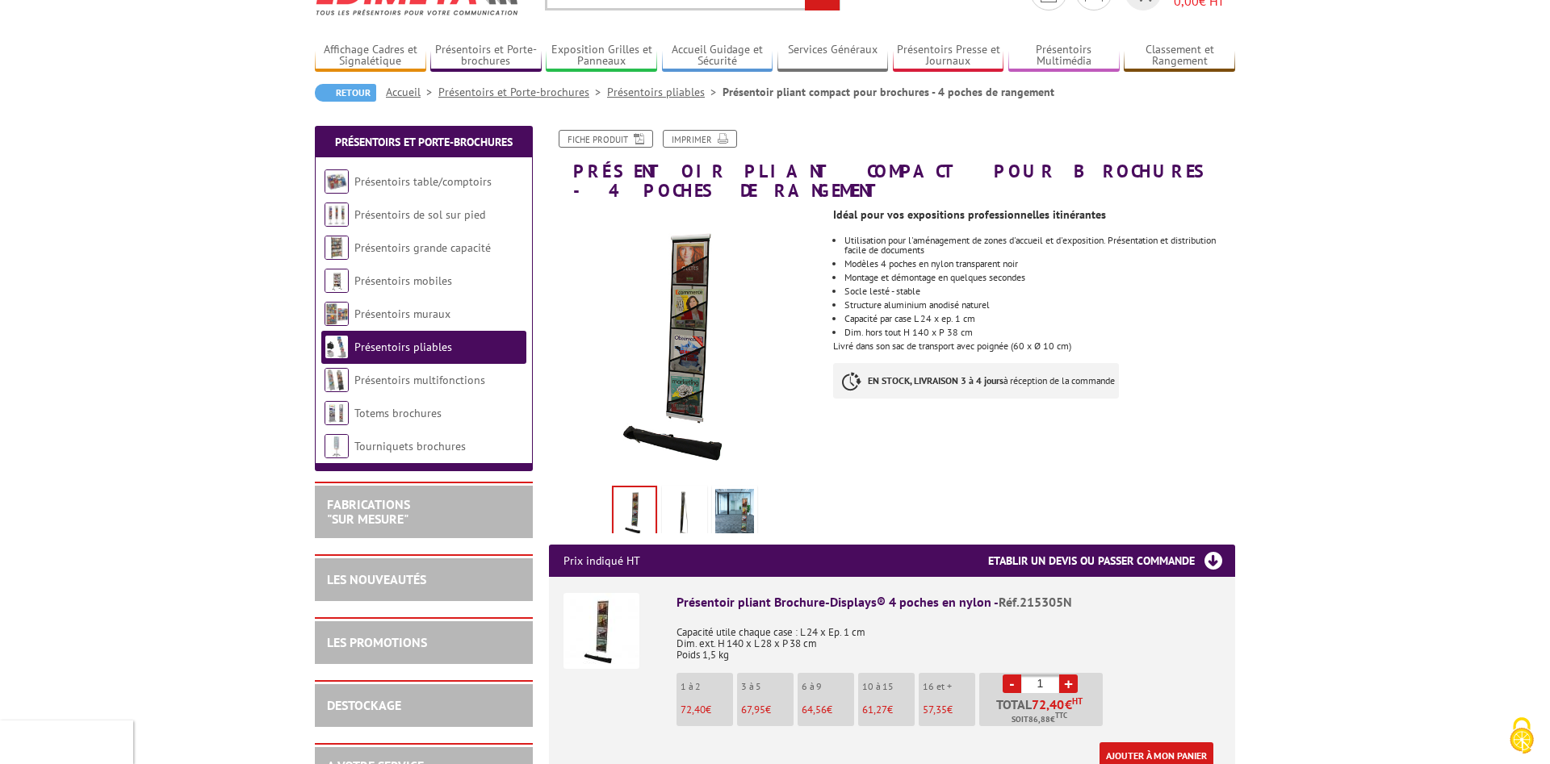
click at [682, 500] on img at bounding box center [684, 514] width 39 height 50
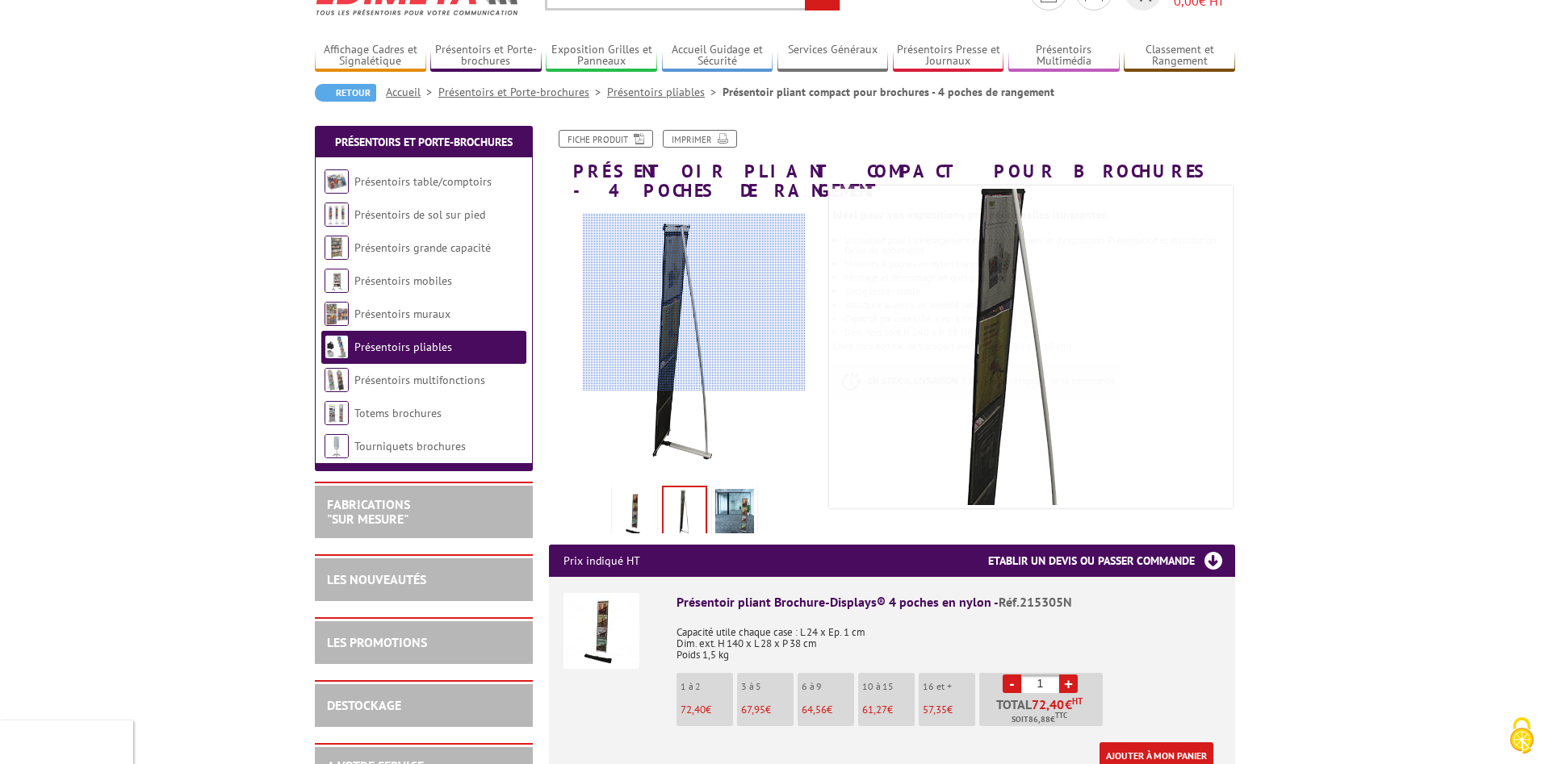
click at [694, 303] on div at bounding box center [694, 303] width 223 height 178
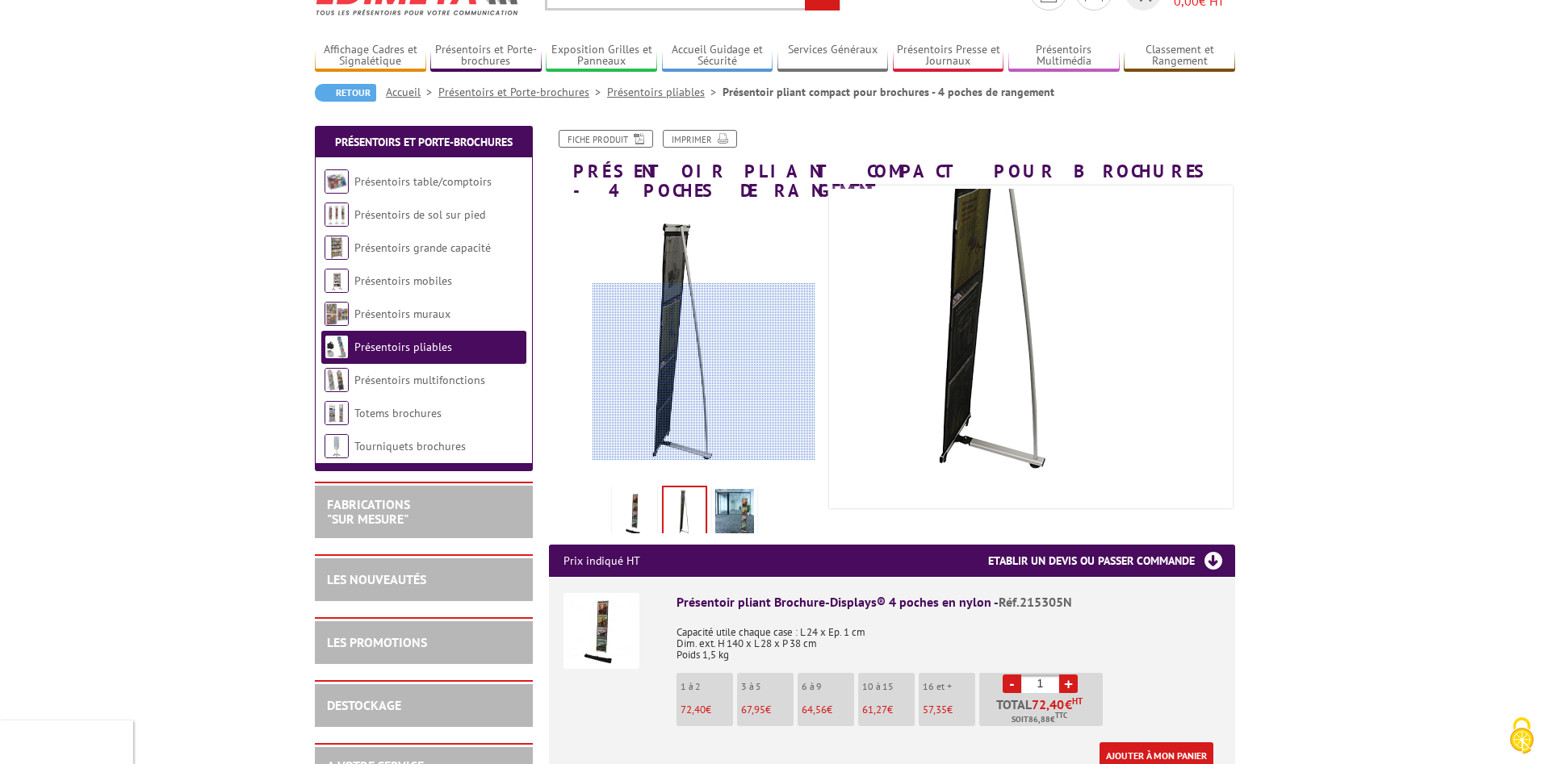
click at [704, 393] on div at bounding box center [703, 372] width 223 height 178
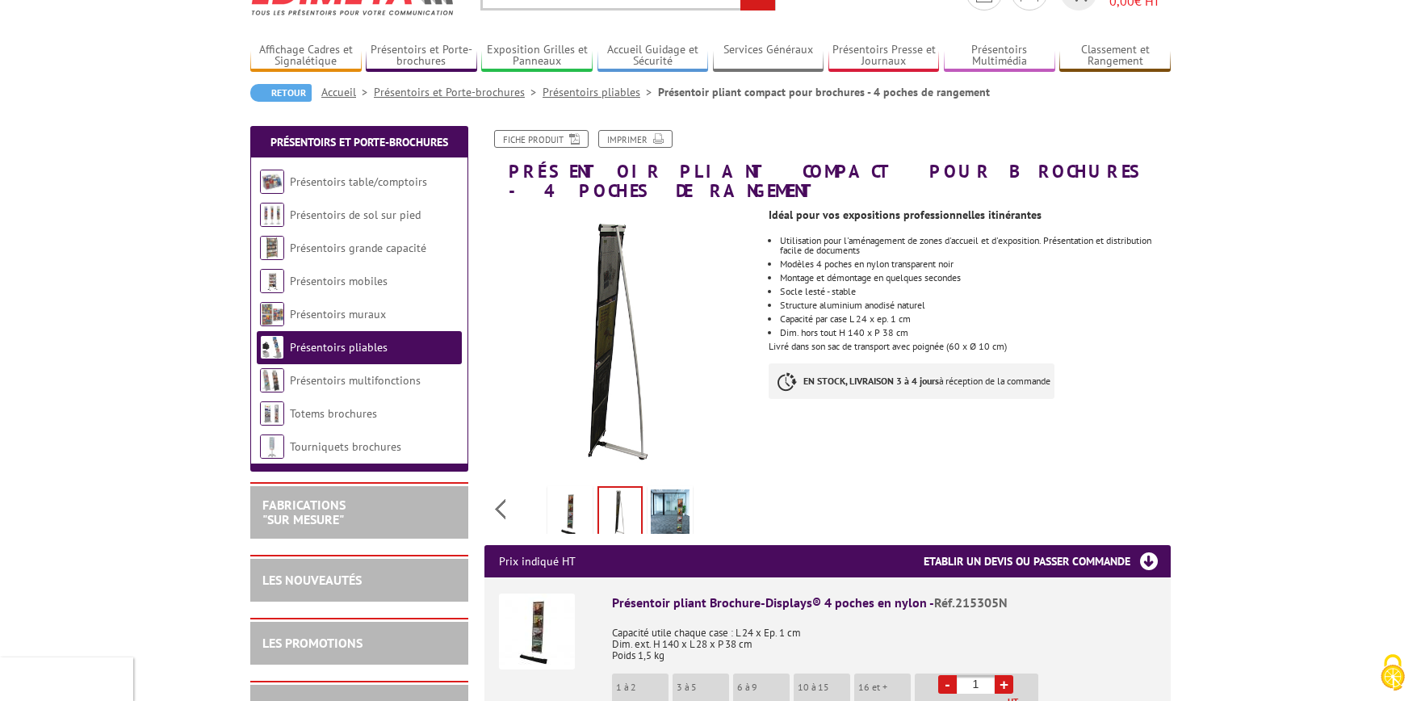
click at [622, 488] on img at bounding box center [620, 513] width 42 height 50
click at [618, 499] on img at bounding box center [620, 513] width 42 height 50
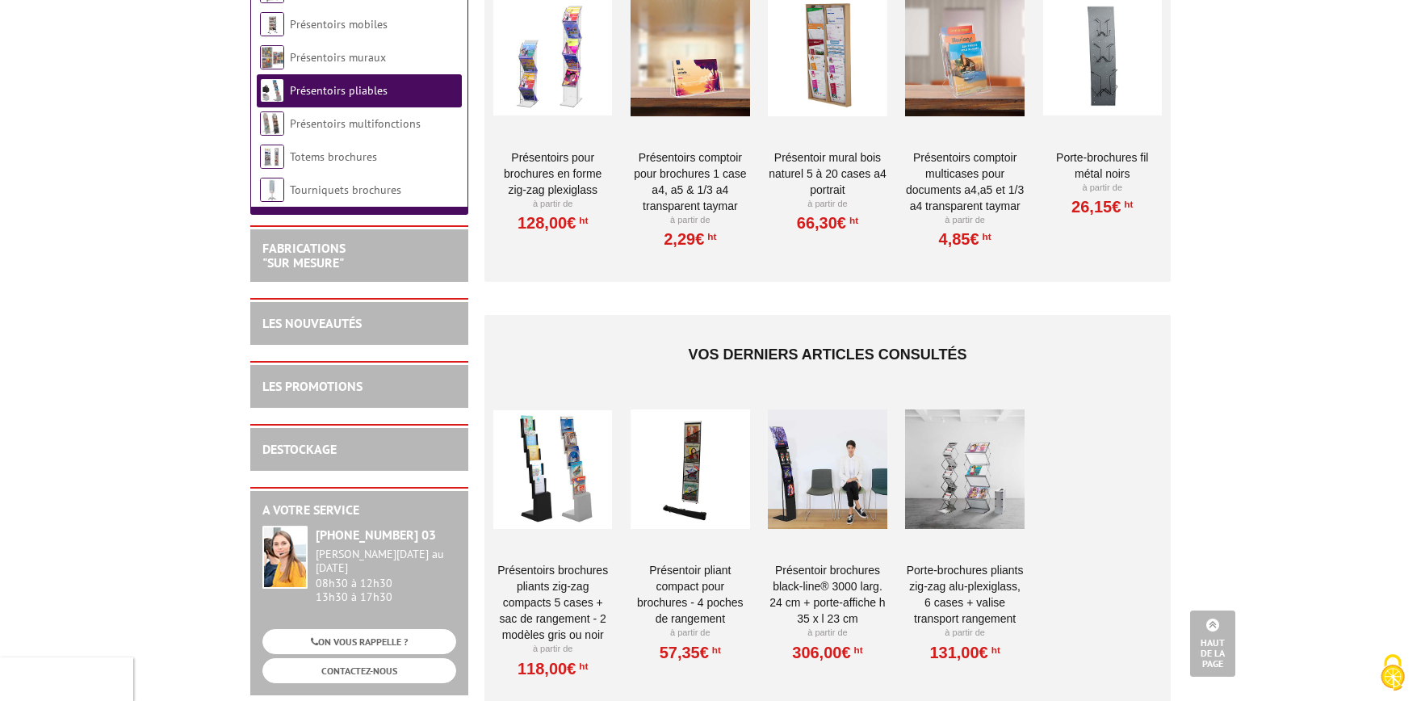
scroll to position [349, 0]
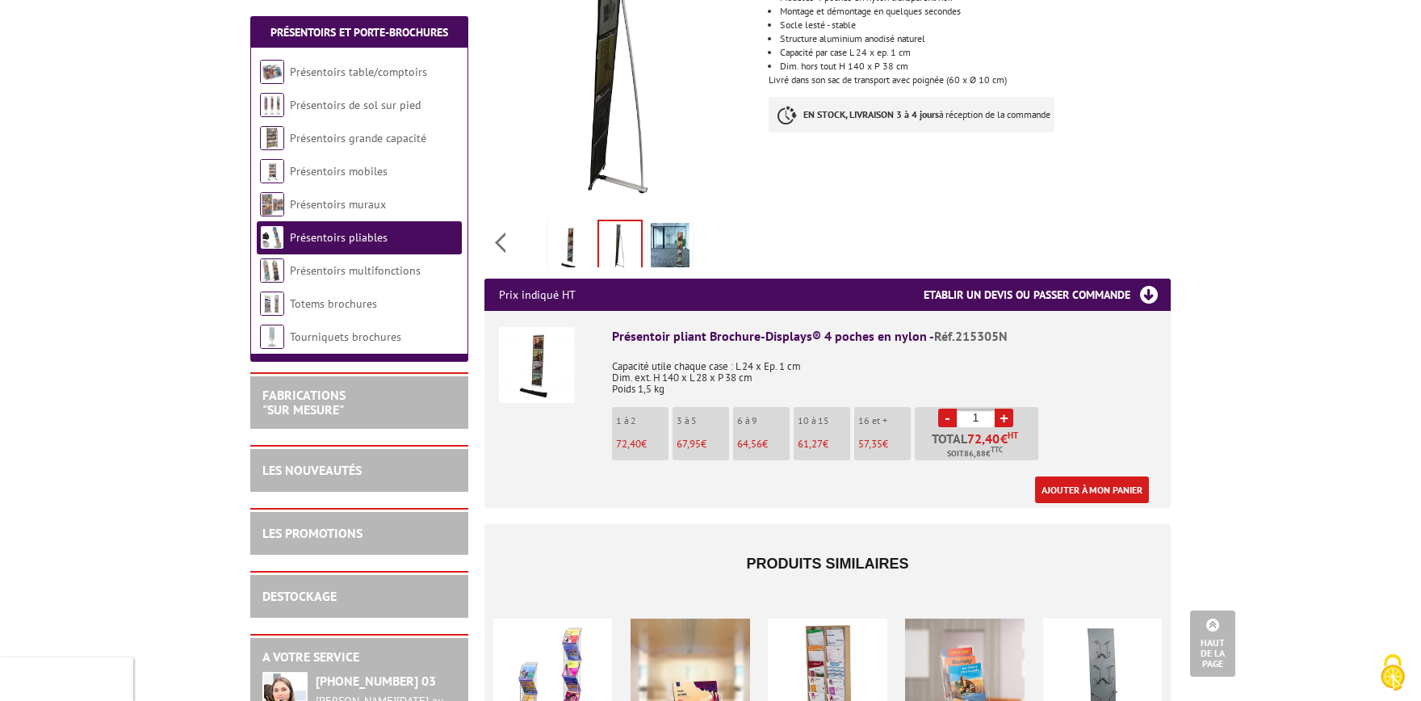
click at [630, 226] on img at bounding box center [620, 246] width 42 height 50
click at [792, 134] on div "Fiche produit Imprimer Présentoir pliant compact pour brochures - 4 poches de r…" at bounding box center [827, 598] width 710 height 1469
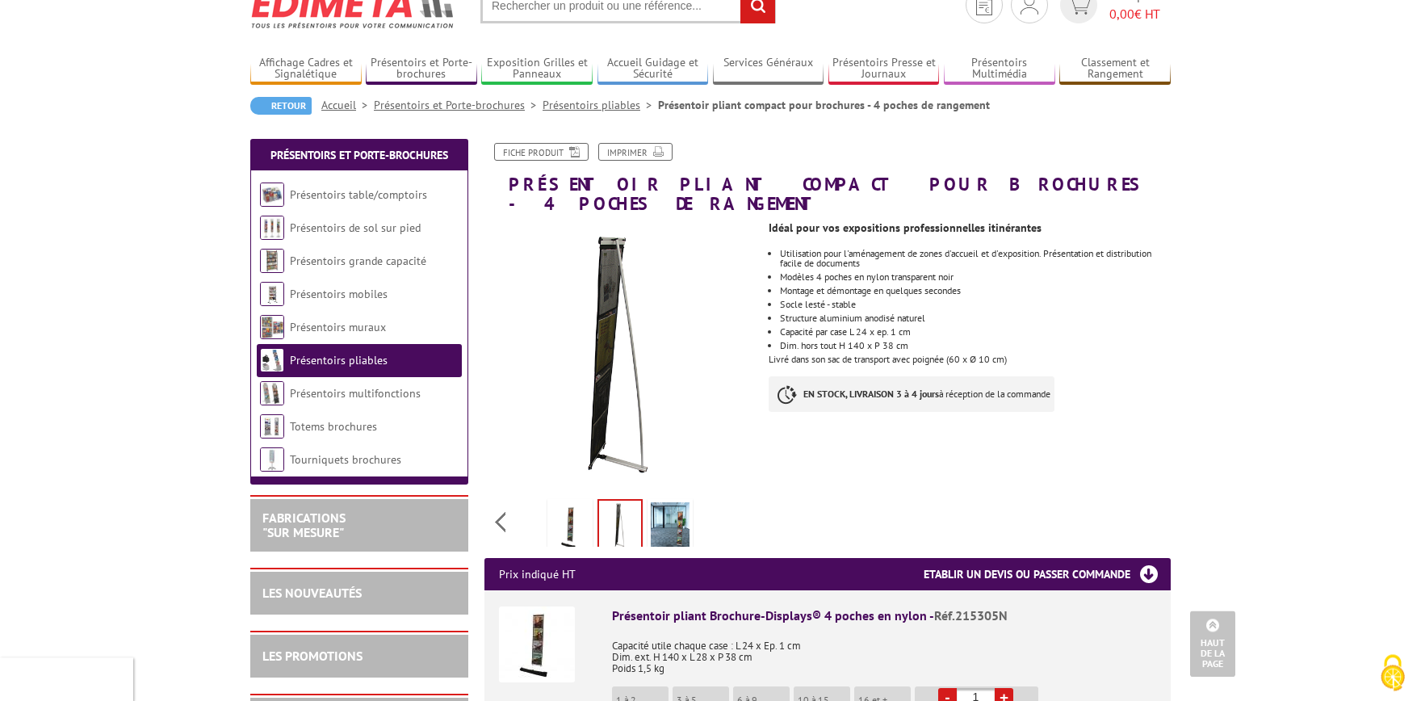
scroll to position [0, 0]
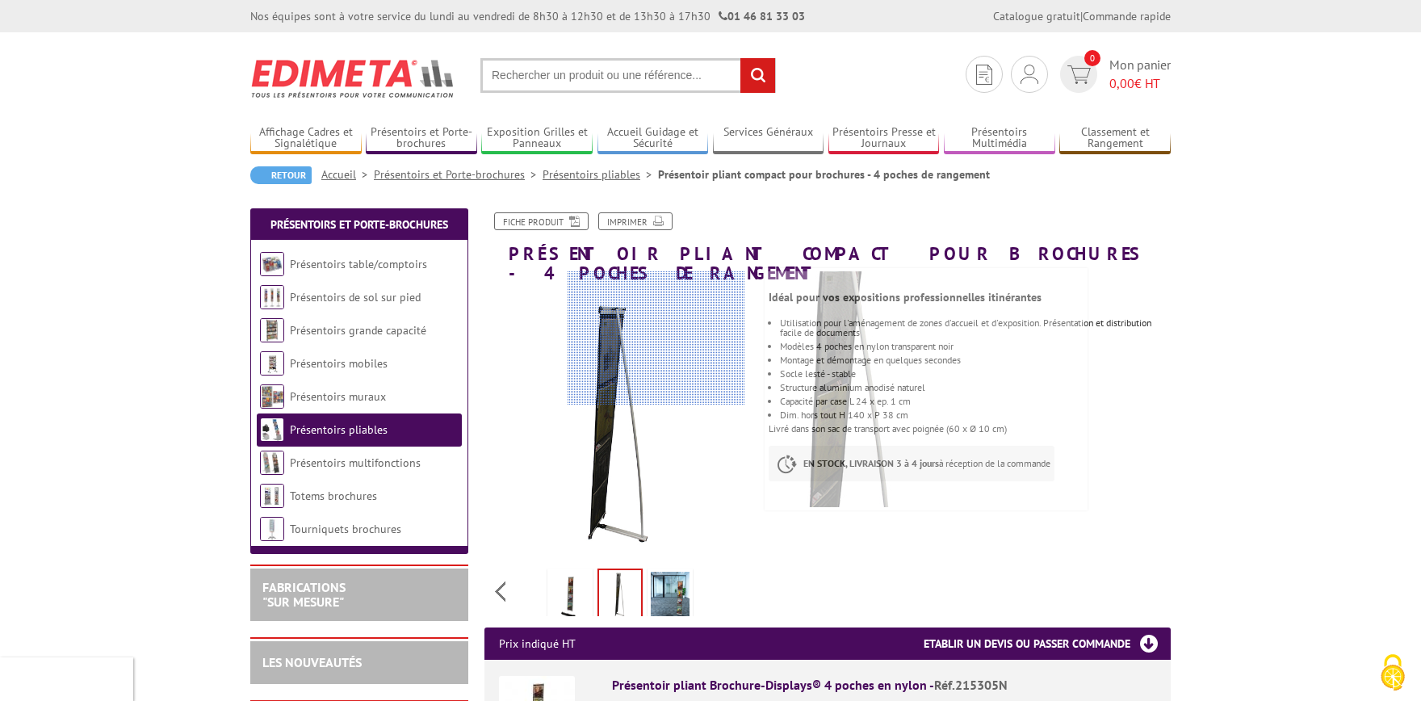
click at [655, 329] on div at bounding box center [656, 337] width 178 height 132
